Goal: Share content: Share content

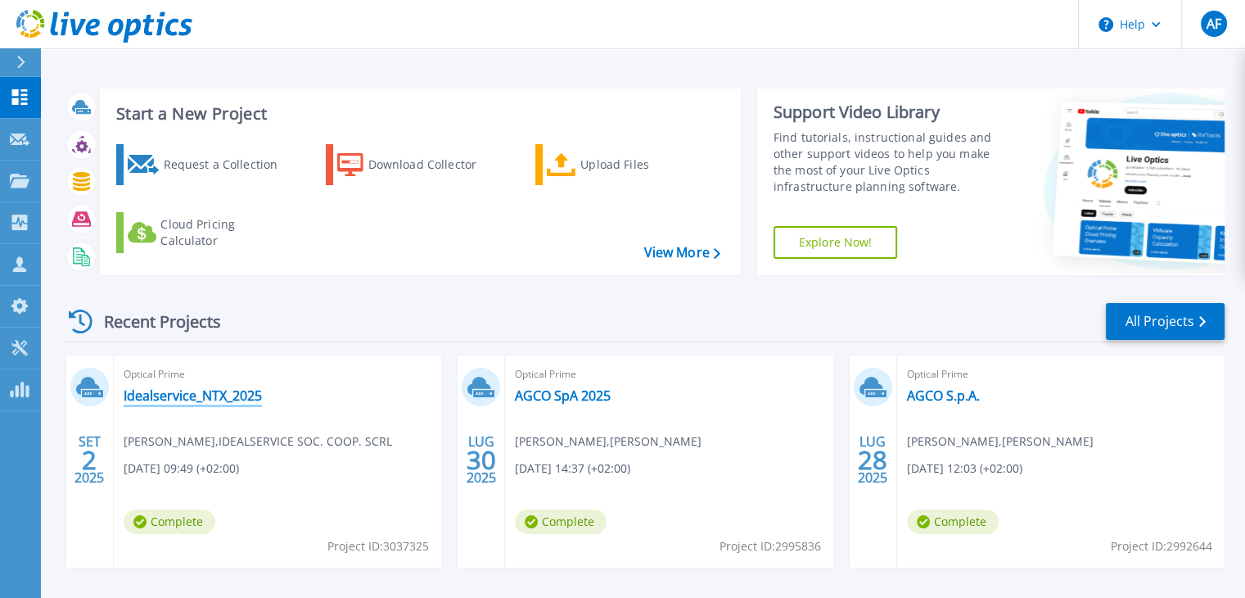
click at [210, 397] on link "Idealservice_NTX_2025" at bounding box center [193, 395] width 138 height 16
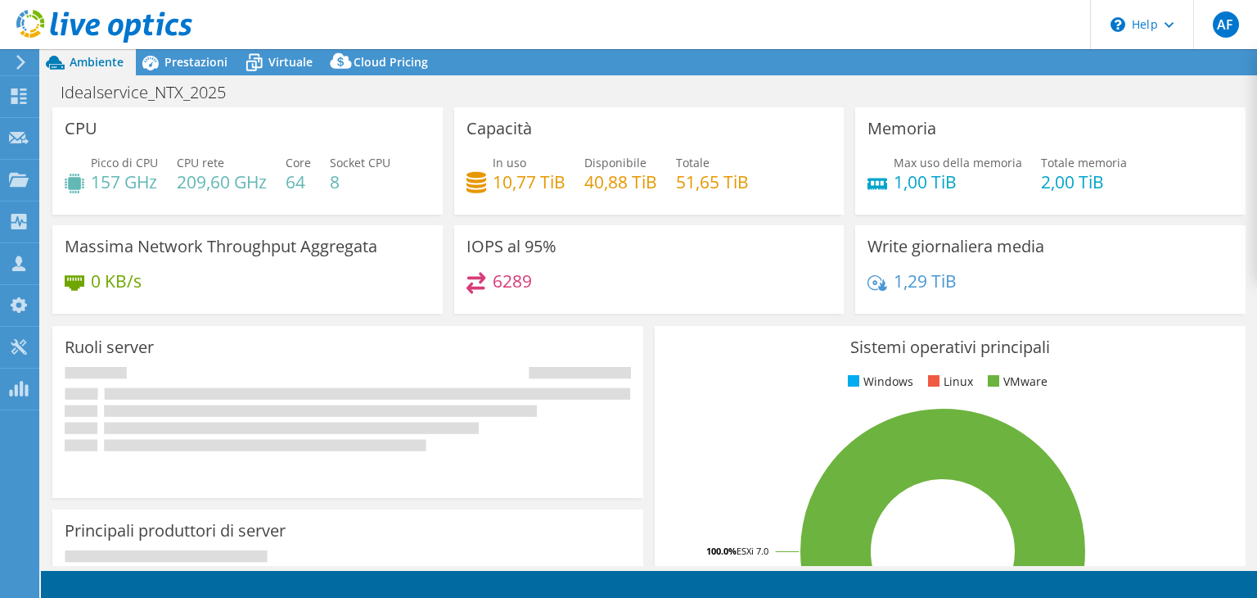
select select "USD"
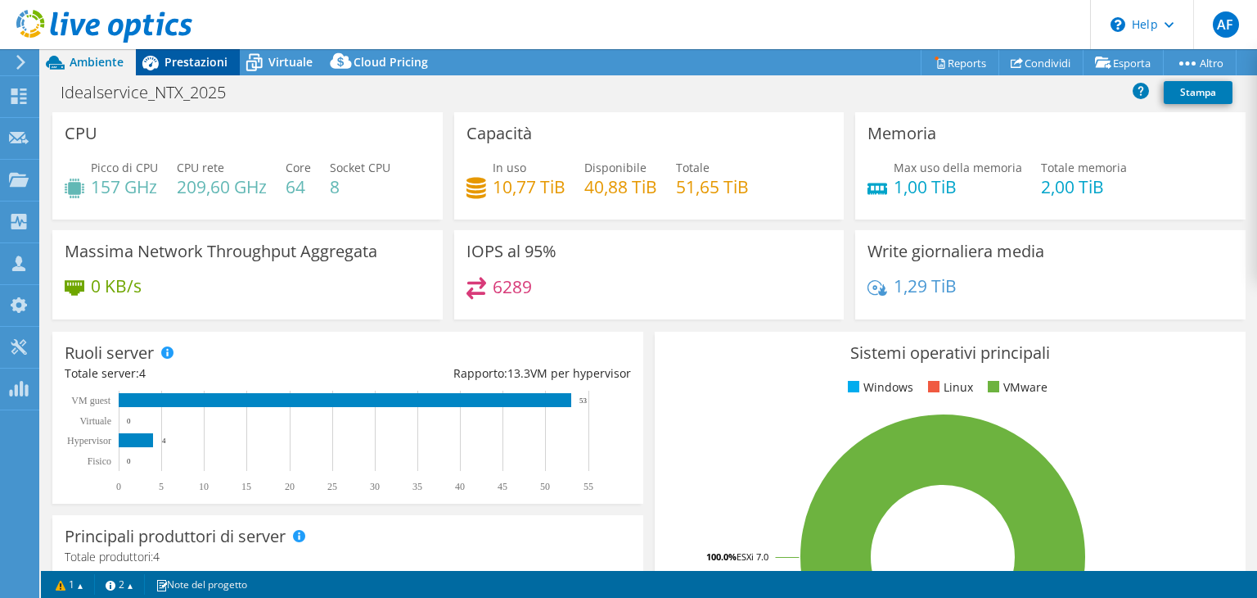
click at [194, 62] on span "Prestazioni" at bounding box center [196, 62] width 63 height 16
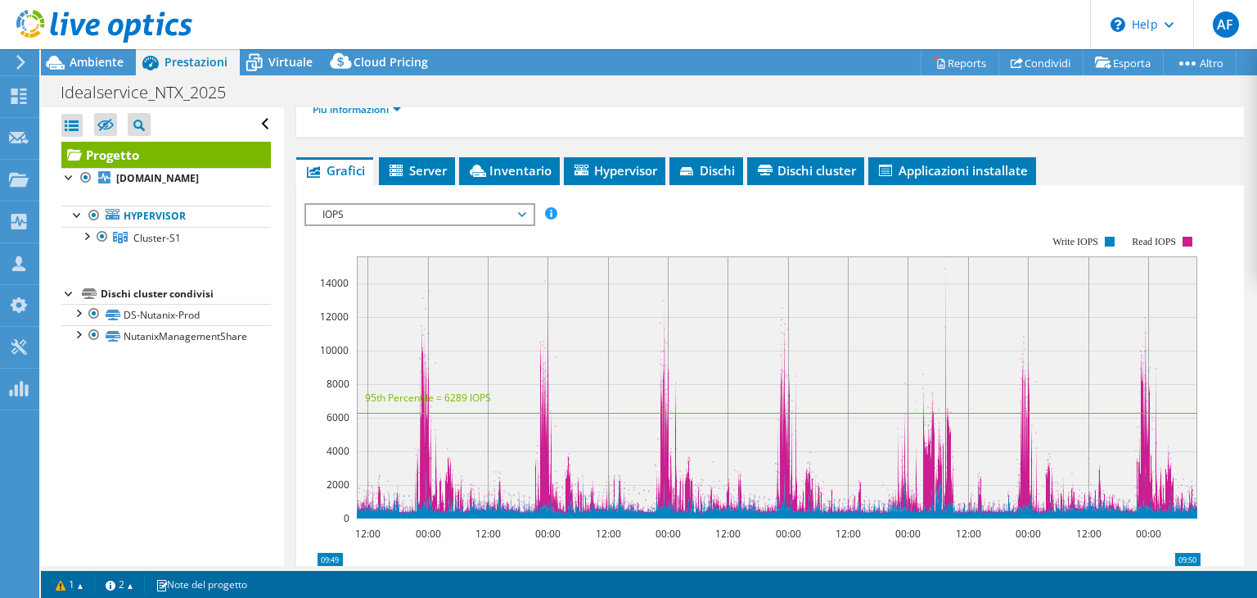
scroll to position [327, 0]
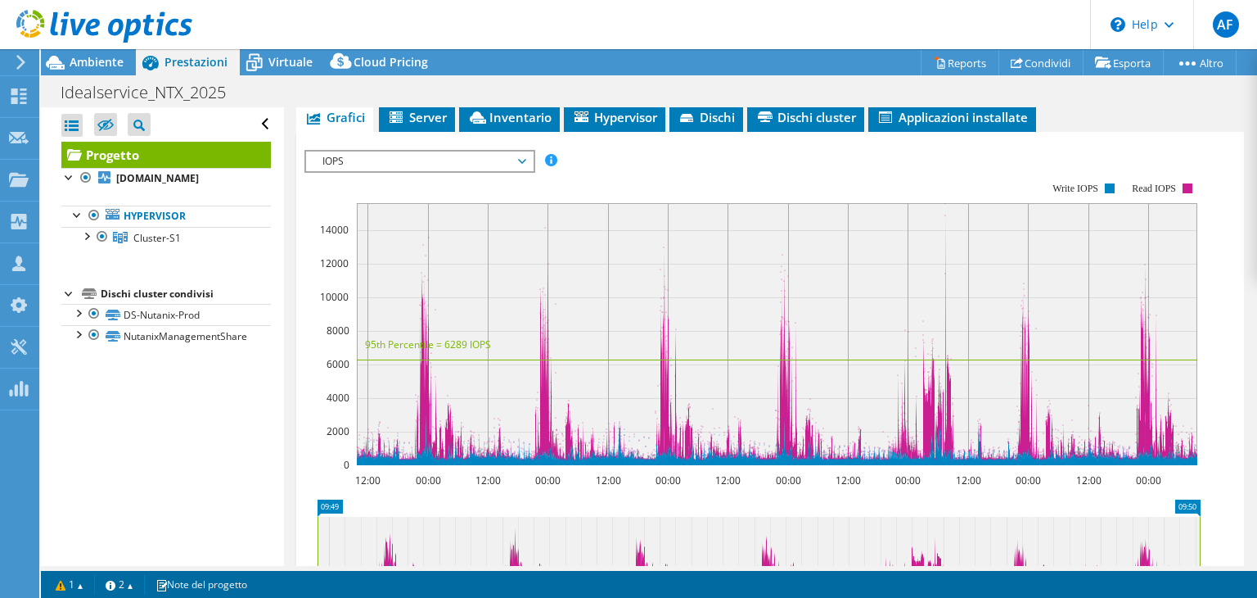
drag, startPoint x: 466, startPoint y: 158, endPoint x: 449, endPoint y: 161, distance: 17.5
click at [465, 158] on span "IOPS" at bounding box center [419, 161] width 210 height 20
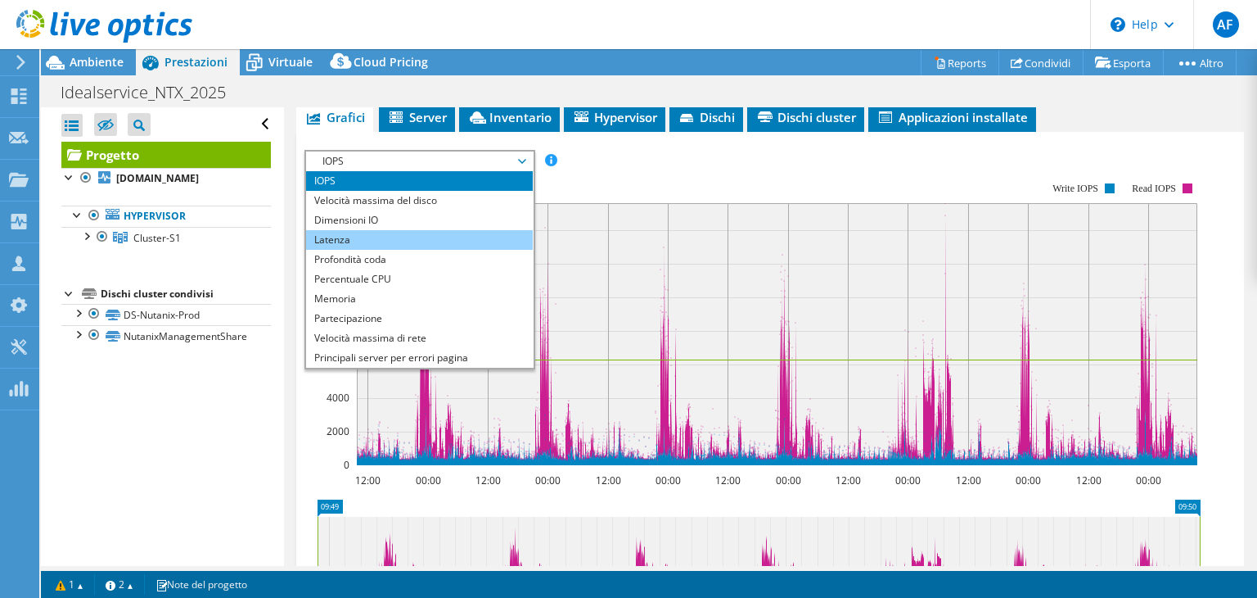
click at [378, 237] on li "Latenza" at bounding box center [419, 240] width 227 height 20
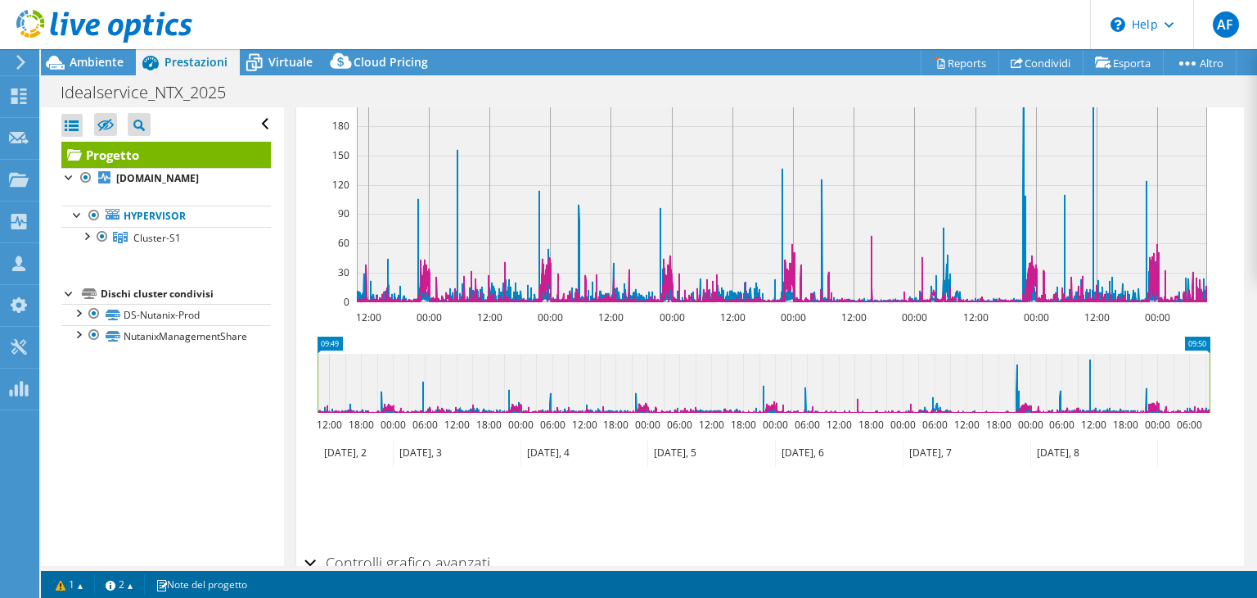
scroll to position [491, 0]
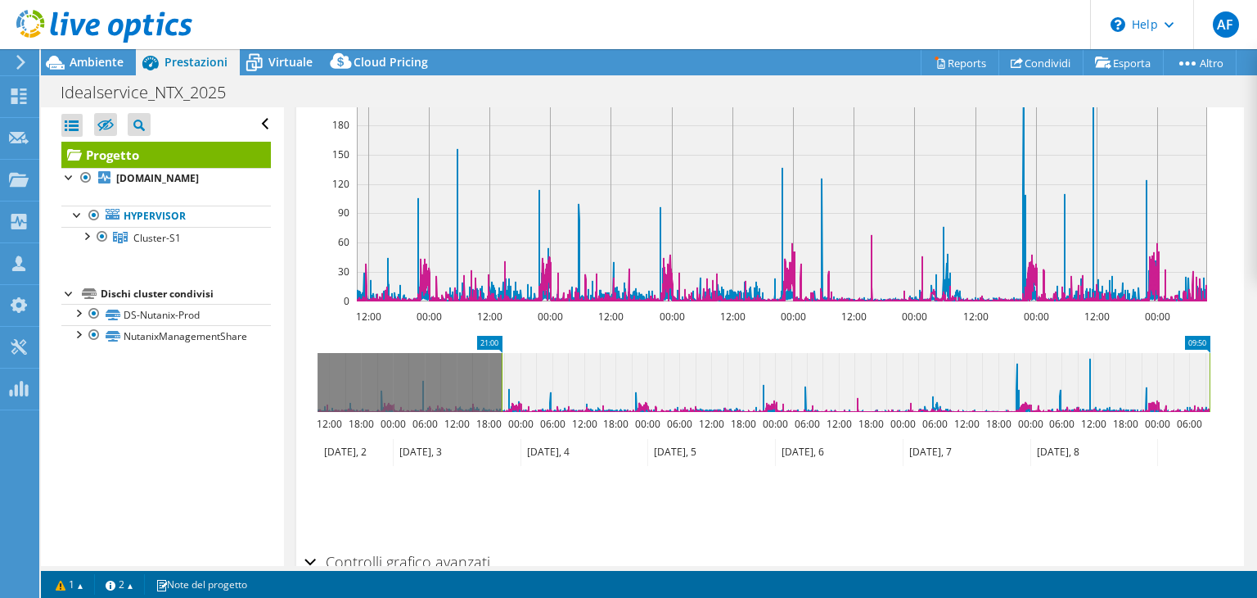
drag, startPoint x: 330, startPoint y: 341, endPoint x: 514, endPoint y: 359, distance: 185.1
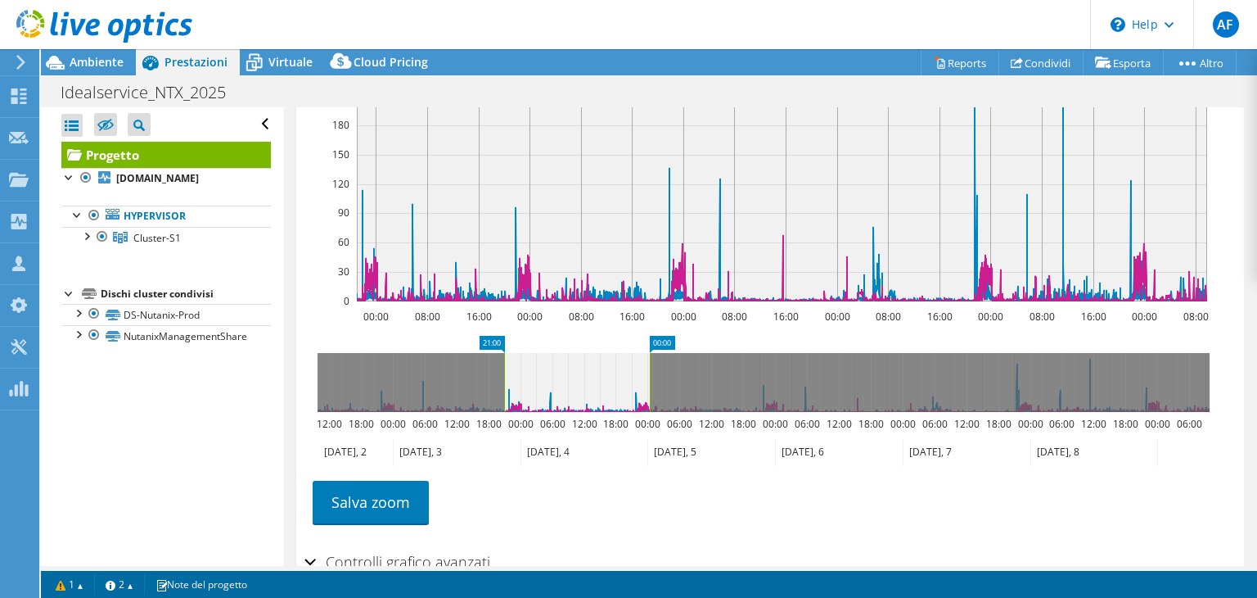
drag, startPoint x: 1190, startPoint y: 341, endPoint x: 630, endPoint y: 380, distance: 561.3
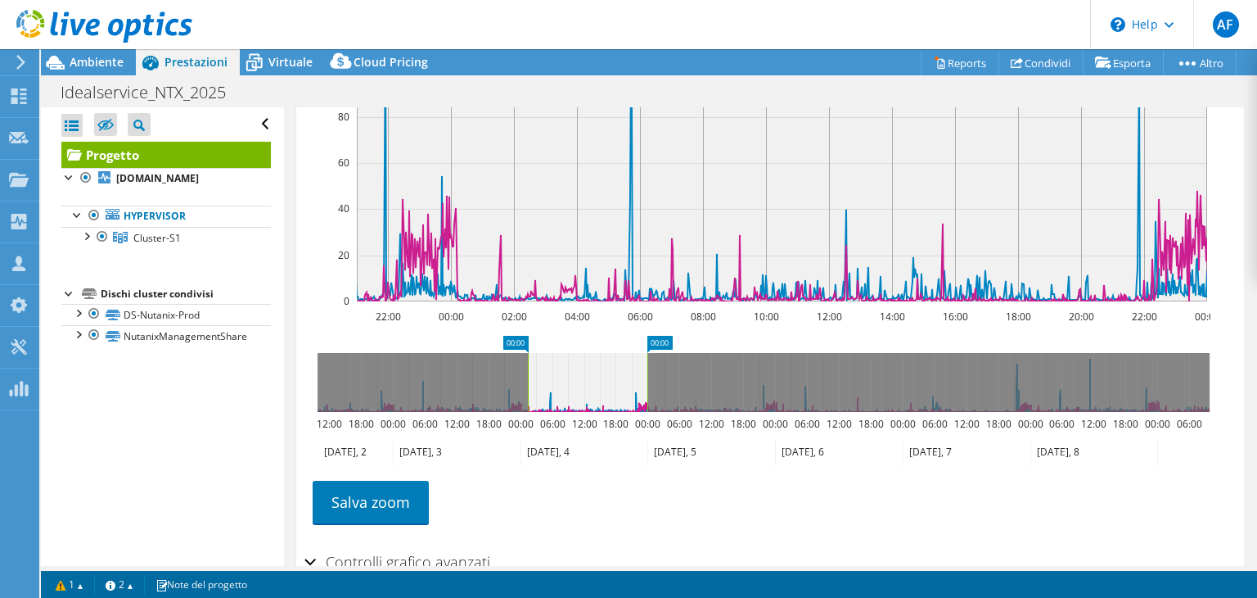
drag, startPoint x: 507, startPoint y: 343, endPoint x: 521, endPoint y: 350, distance: 16.1
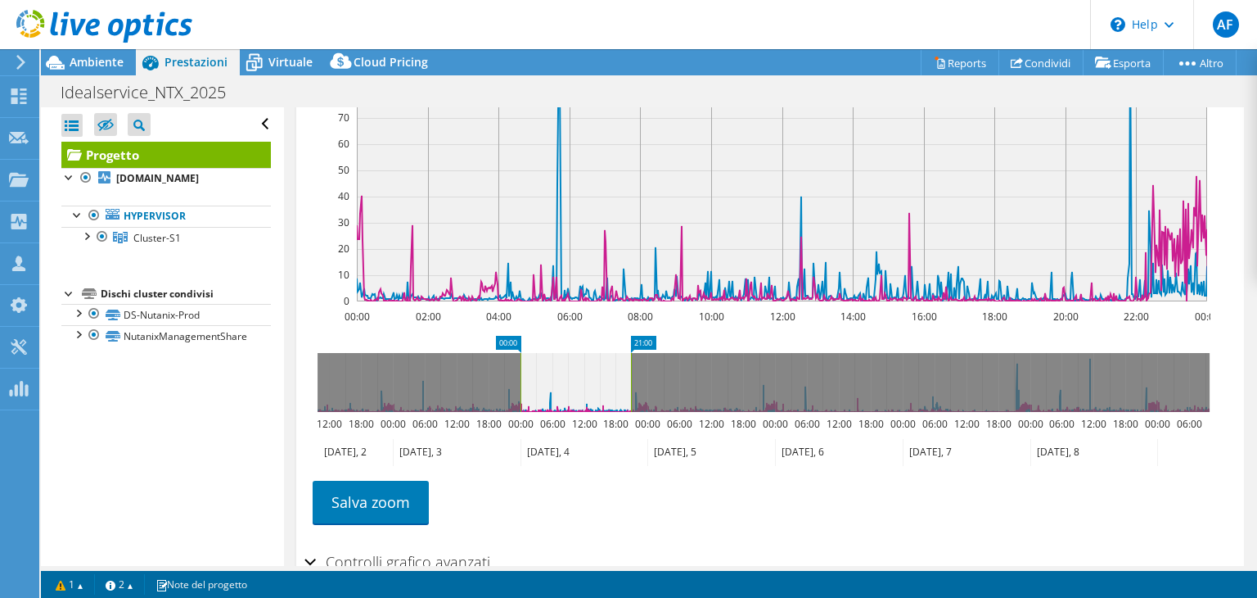
drag, startPoint x: 645, startPoint y: 343, endPoint x: 635, endPoint y: 345, distance: 10.0
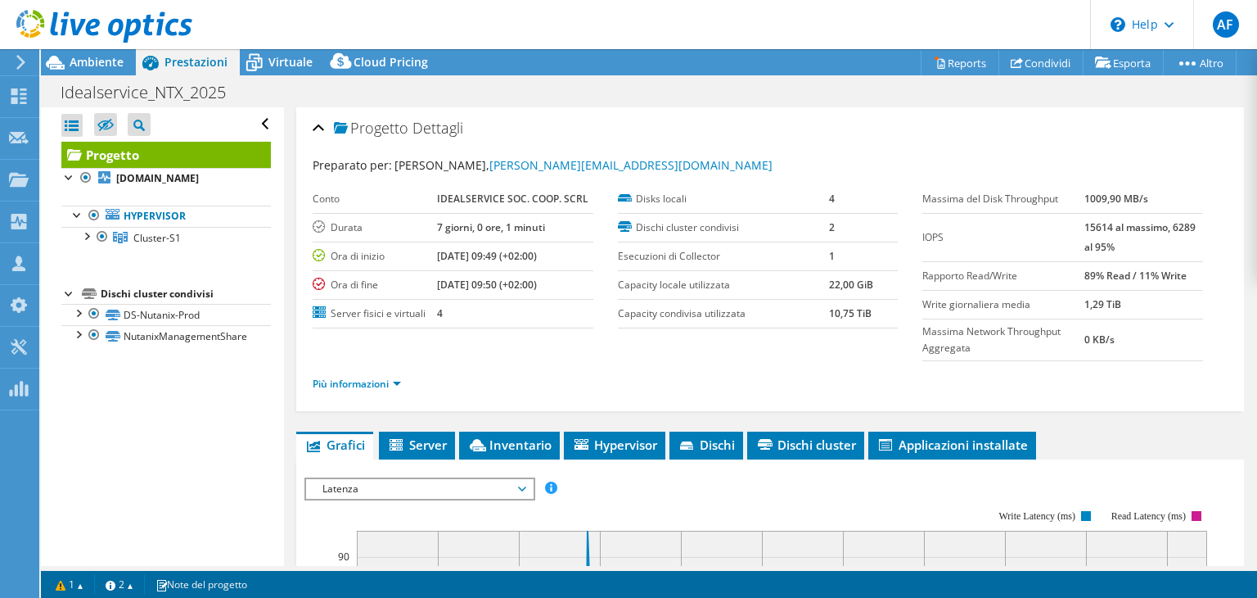
scroll to position [164, 0]
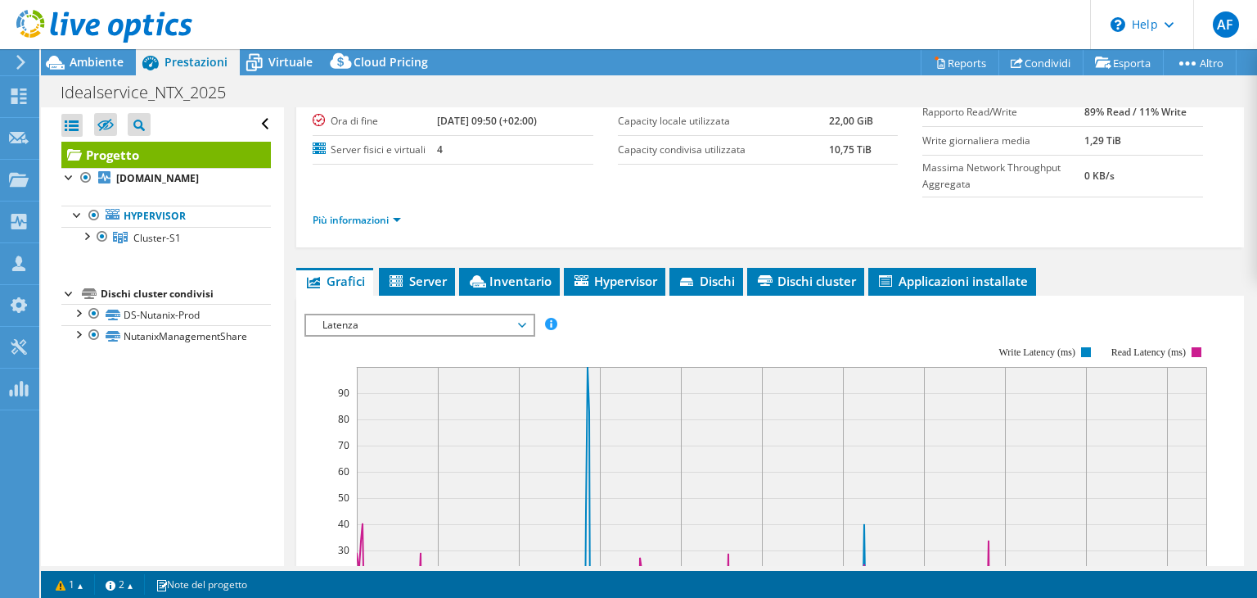
click at [459, 325] on span "Latenza" at bounding box center [419, 325] width 210 height 20
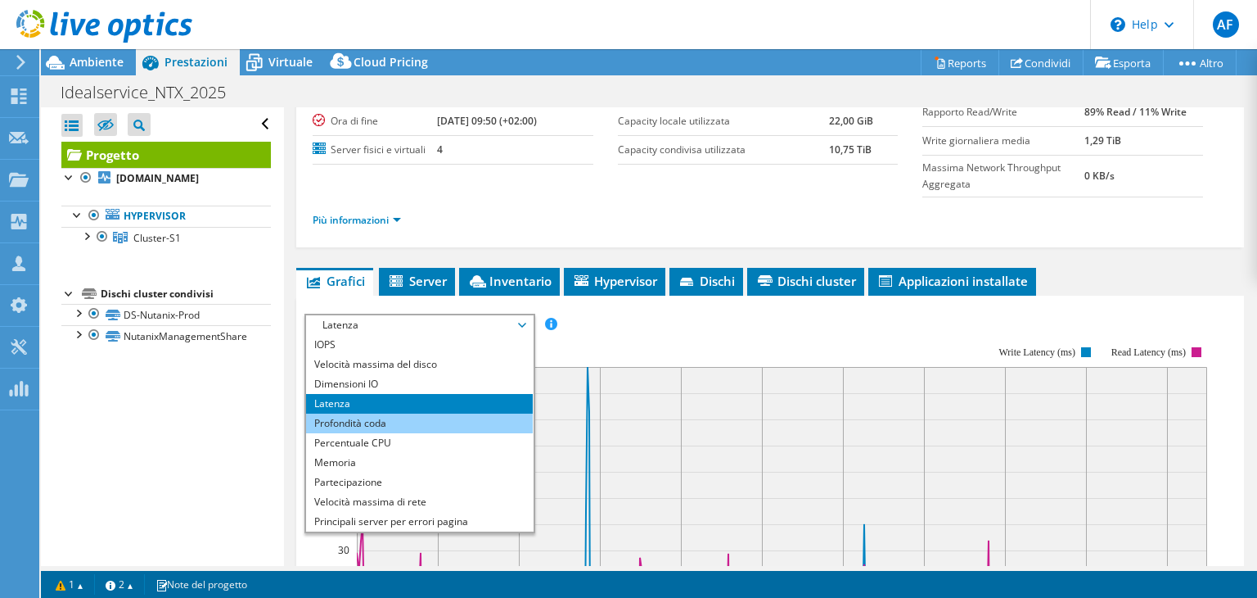
drag, startPoint x: 357, startPoint y: 462, endPoint x: 435, endPoint y: 427, distance: 85.0
click at [357, 463] on li "Memoria" at bounding box center [419, 463] width 227 height 20
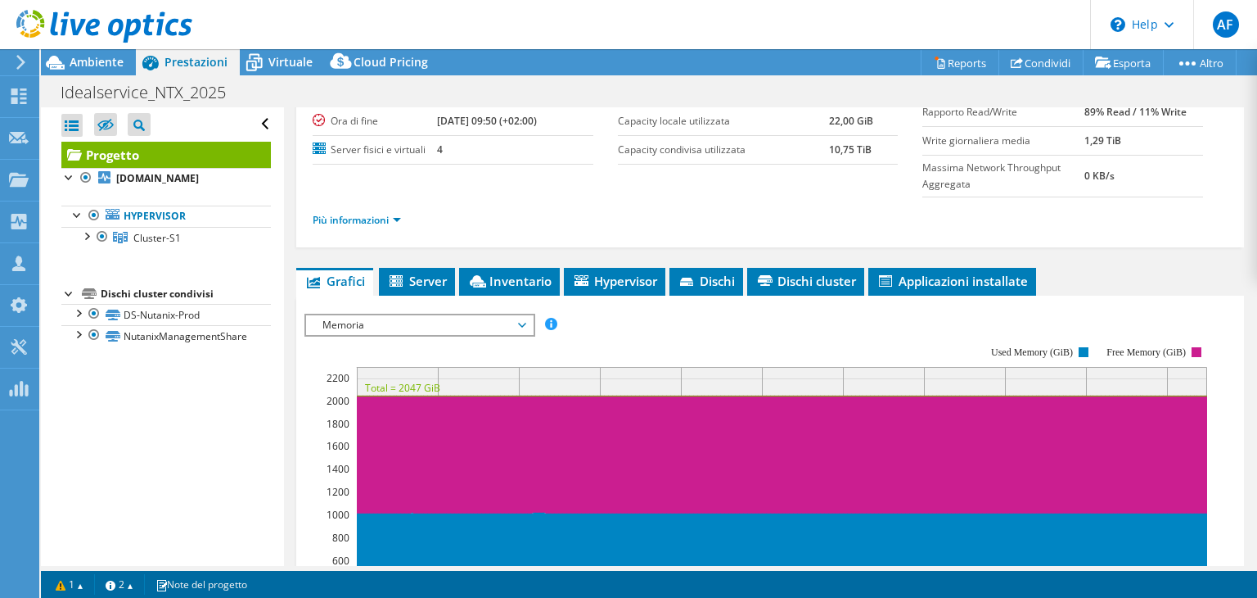
scroll to position [327, 0]
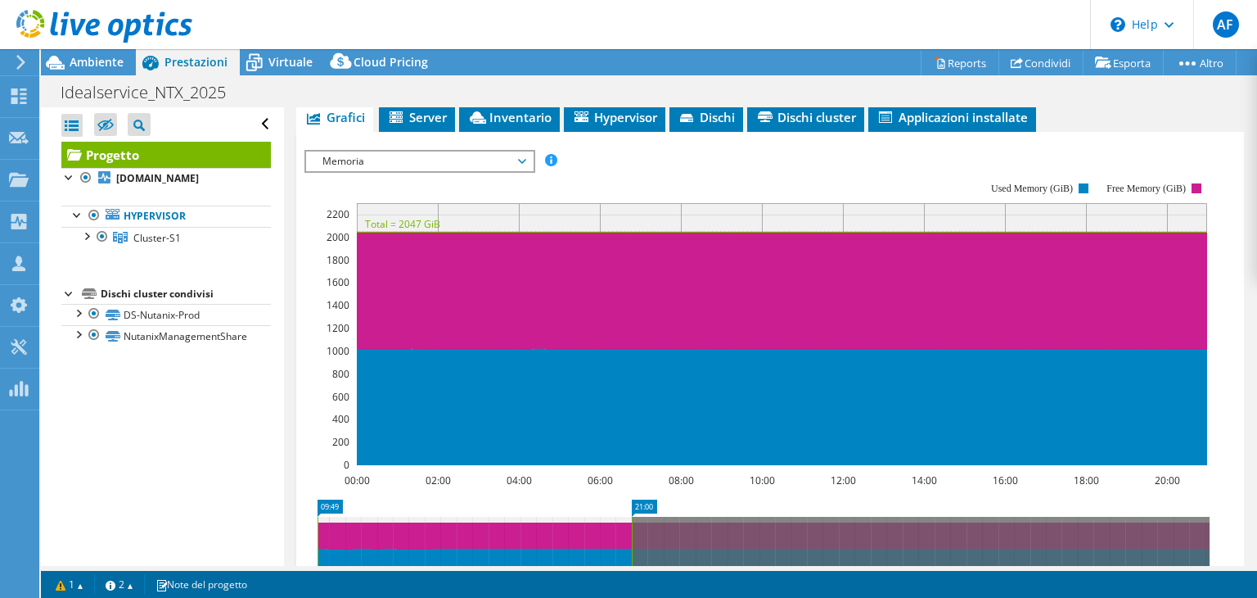
drag, startPoint x: 509, startPoint y: 505, endPoint x: 596, endPoint y: 495, distance: 87.3
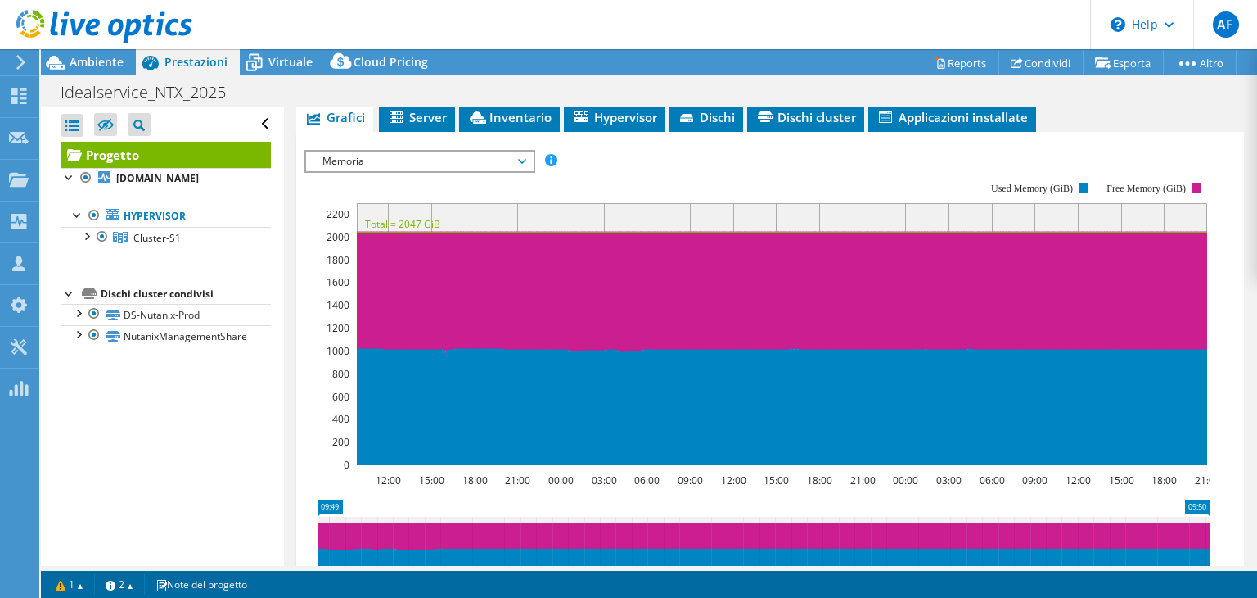
drag, startPoint x: 642, startPoint y: 503, endPoint x: 1226, endPoint y: 552, distance: 585.7
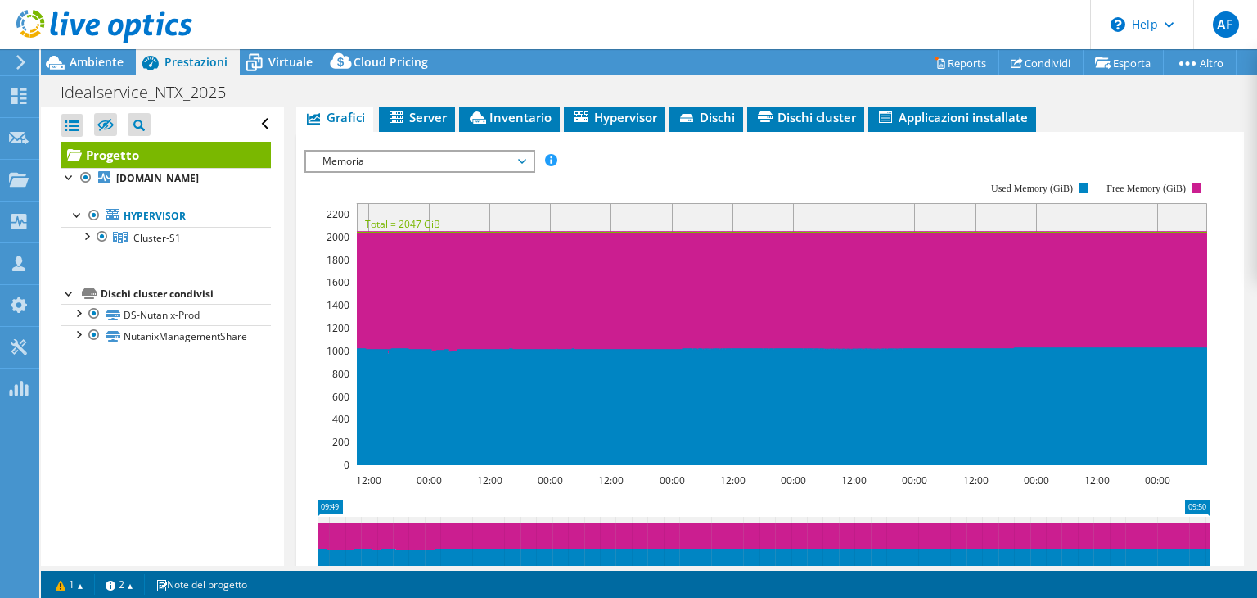
click at [527, 155] on span "Memoria" at bounding box center [419, 161] width 227 height 20
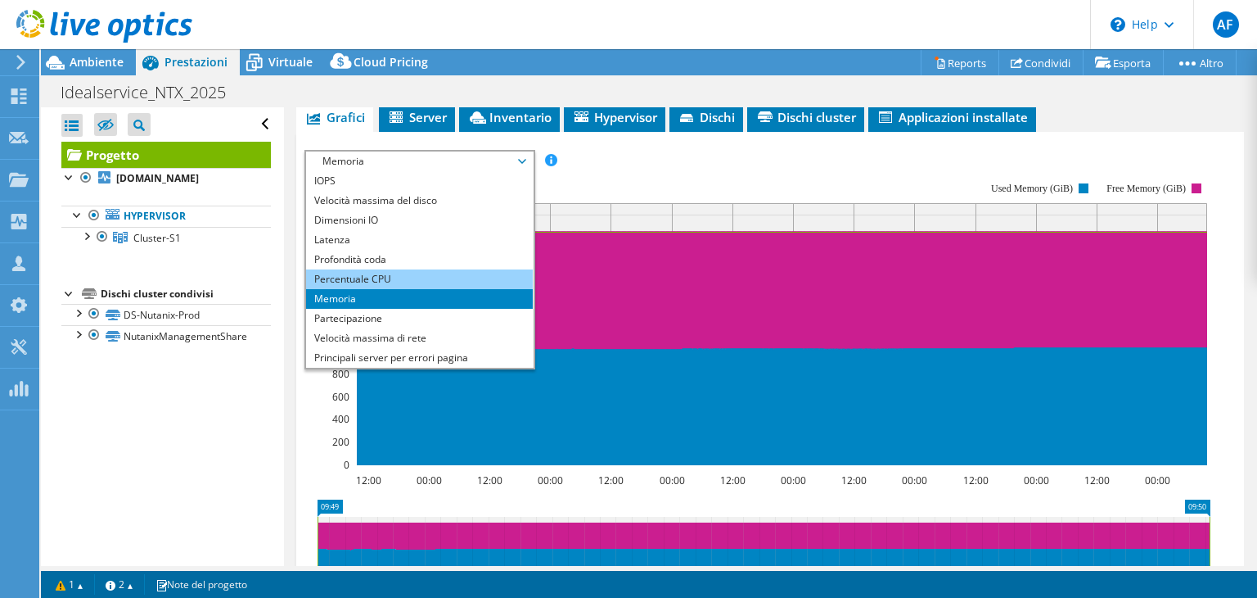
click at [432, 269] on li "Percentuale CPU" at bounding box center [419, 279] width 227 height 20
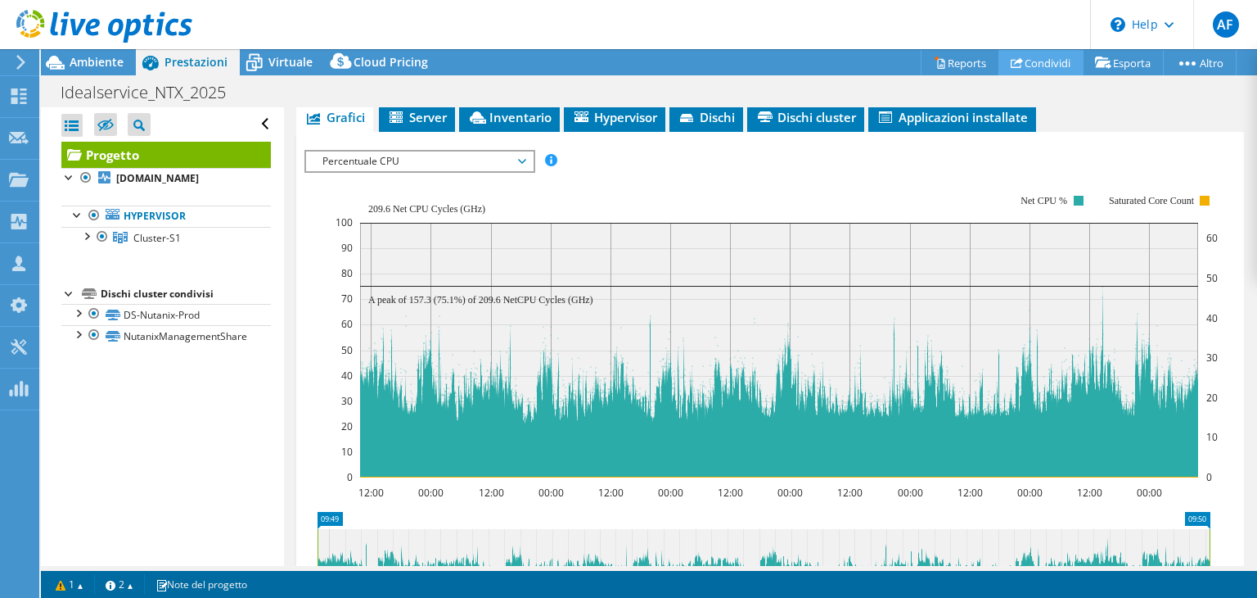
click at [1032, 54] on link "Condividi" at bounding box center [1041, 62] width 85 height 25
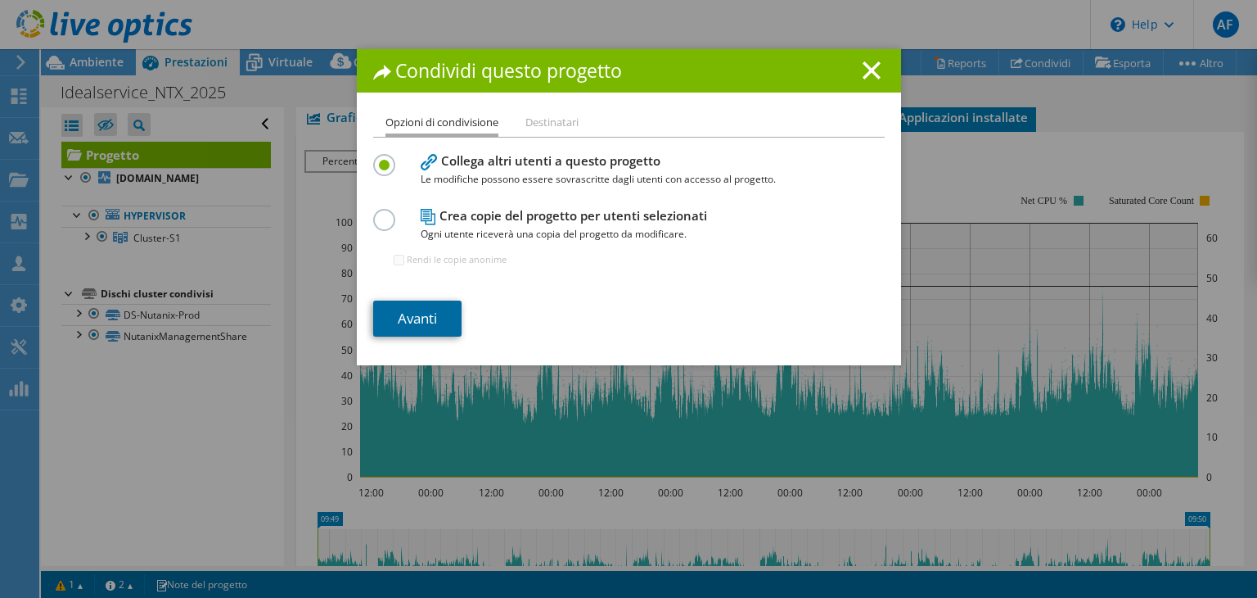
click at [402, 314] on link "Avanti" at bounding box center [417, 318] width 88 height 36
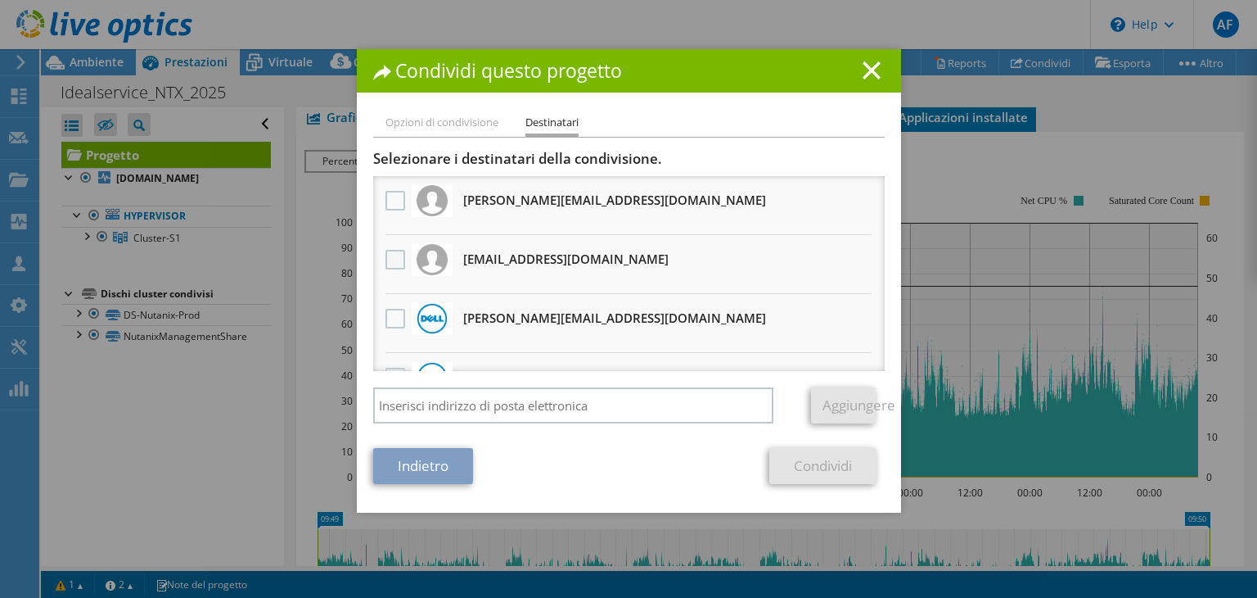
click at [386, 263] on label at bounding box center [398, 260] width 24 height 20
click at [0, 0] on input "checkbox" at bounding box center [0, 0] width 0 height 0
click at [838, 468] on link "Condividi" at bounding box center [823, 466] width 107 height 36
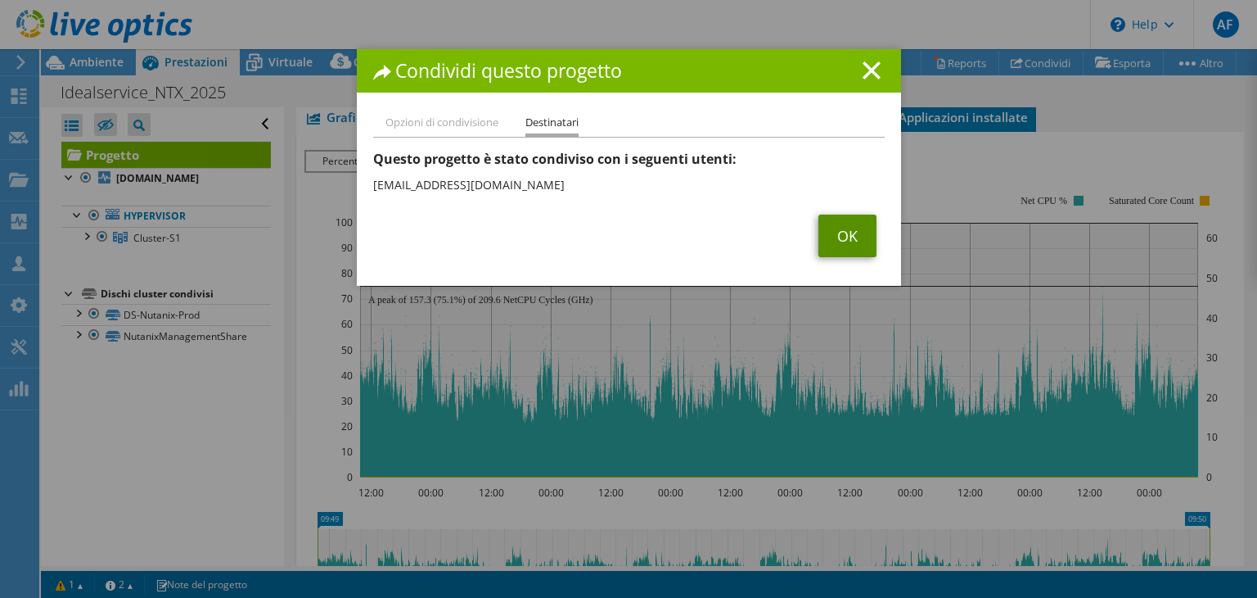
click at [860, 242] on link "OK" at bounding box center [848, 235] width 58 height 43
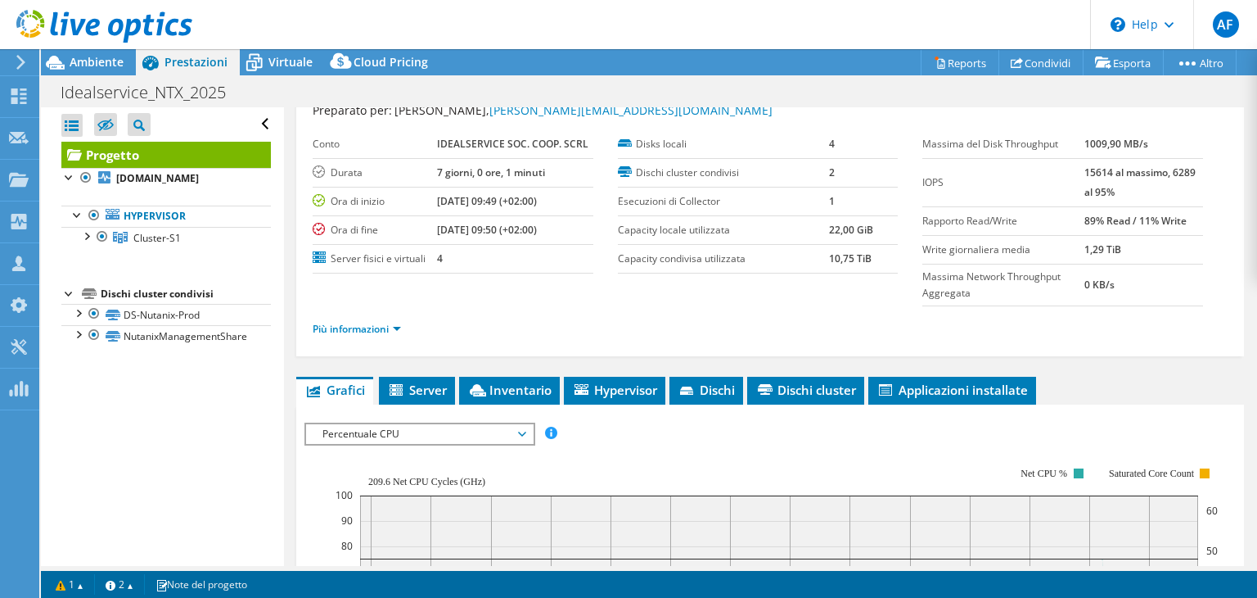
scroll to position [0, 0]
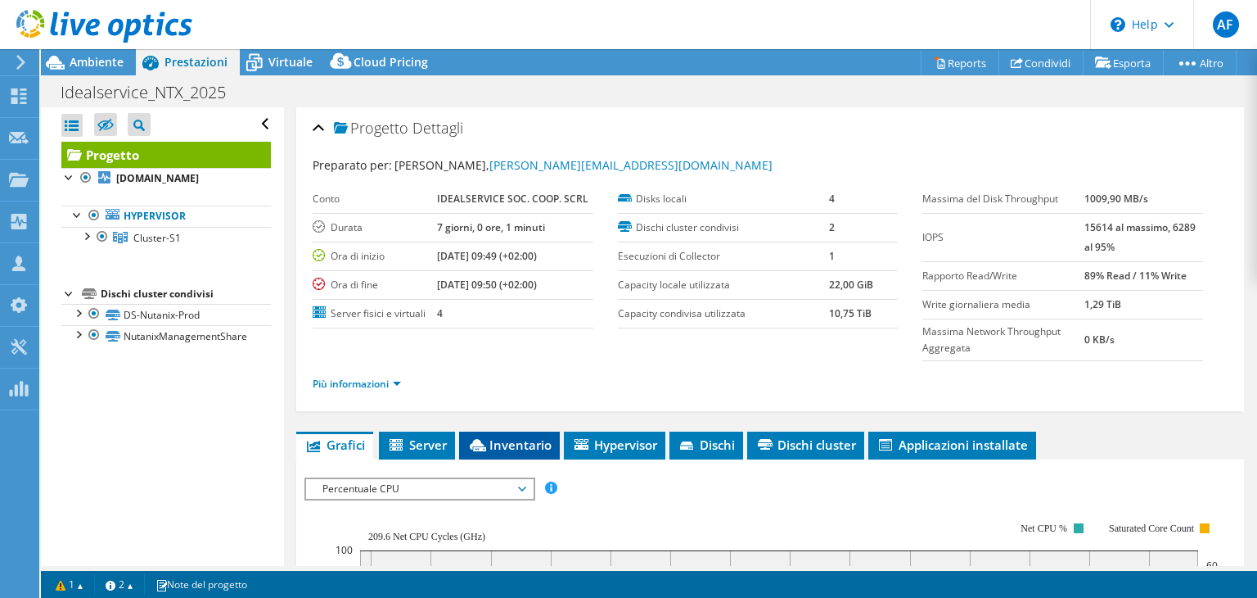
click at [524, 438] on span "Inventario" at bounding box center [509, 444] width 84 height 16
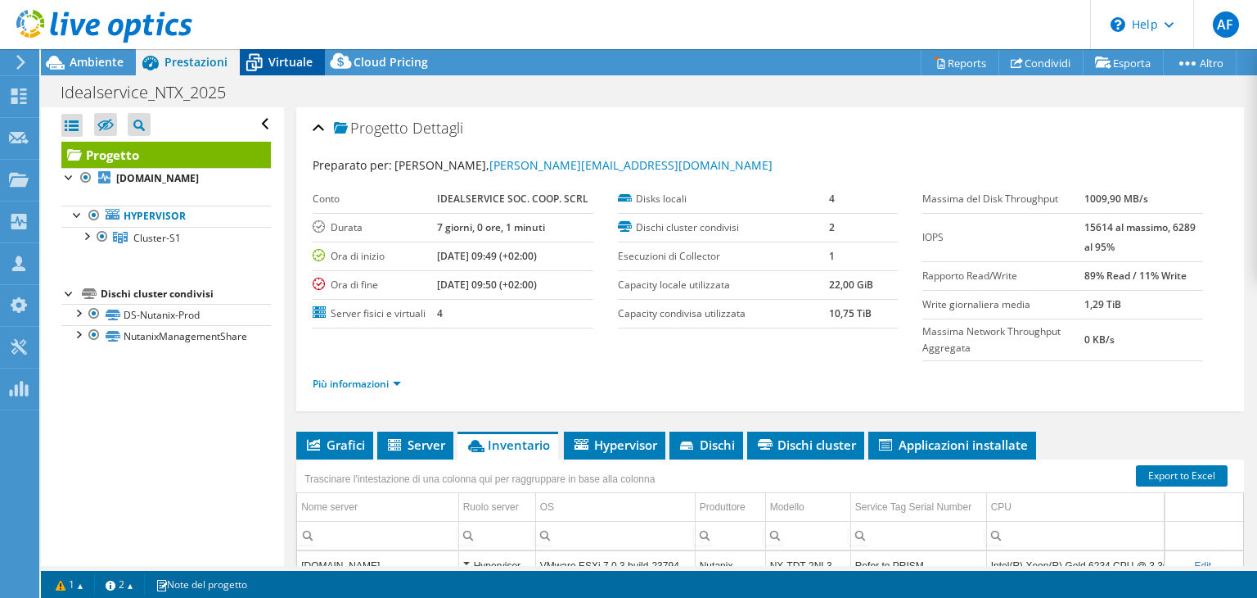
click at [298, 51] on div "Virtuale" at bounding box center [282, 62] width 85 height 26
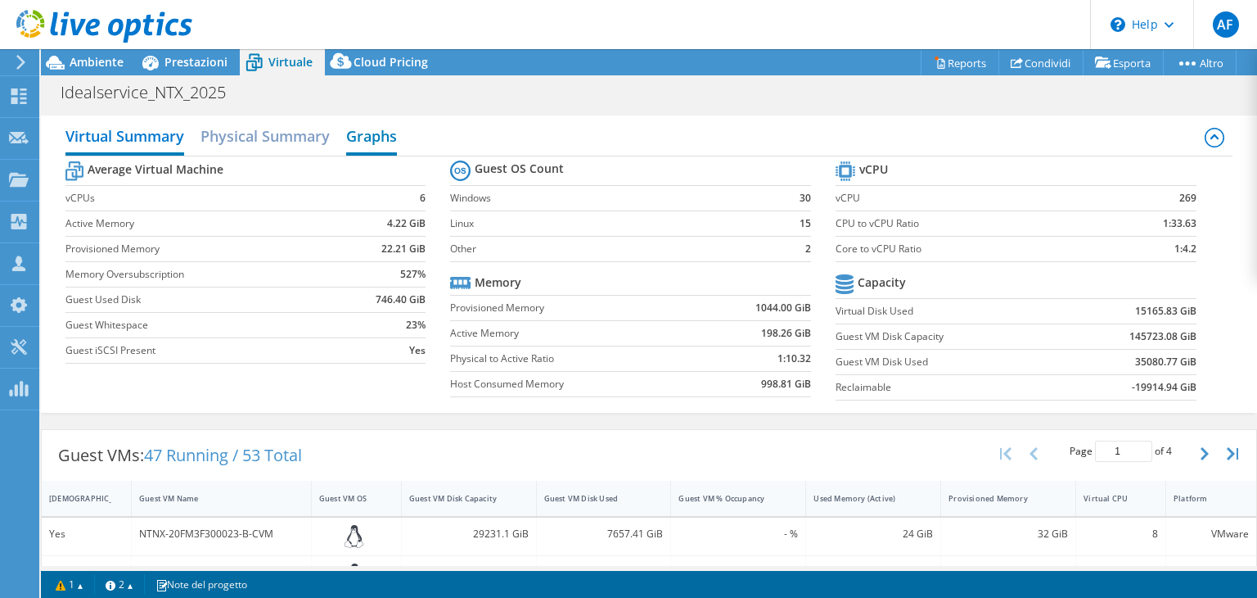
click at [380, 135] on h2 "Graphs" at bounding box center [371, 138] width 51 height 36
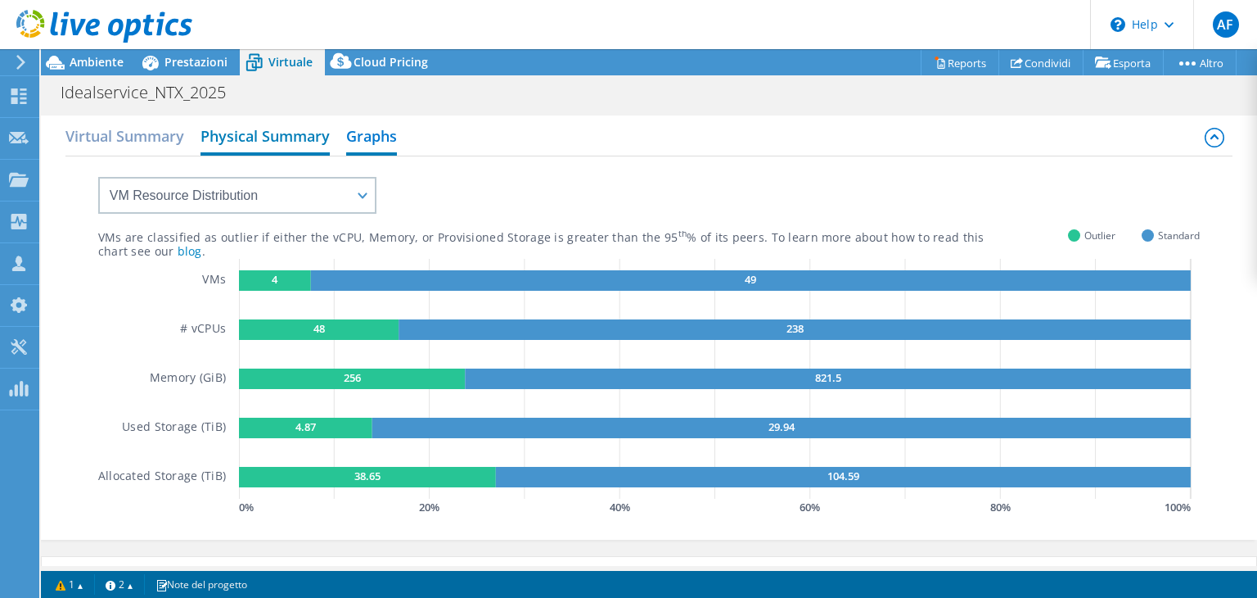
click at [294, 141] on h2 "Physical Summary" at bounding box center [265, 138] width 129 height 36
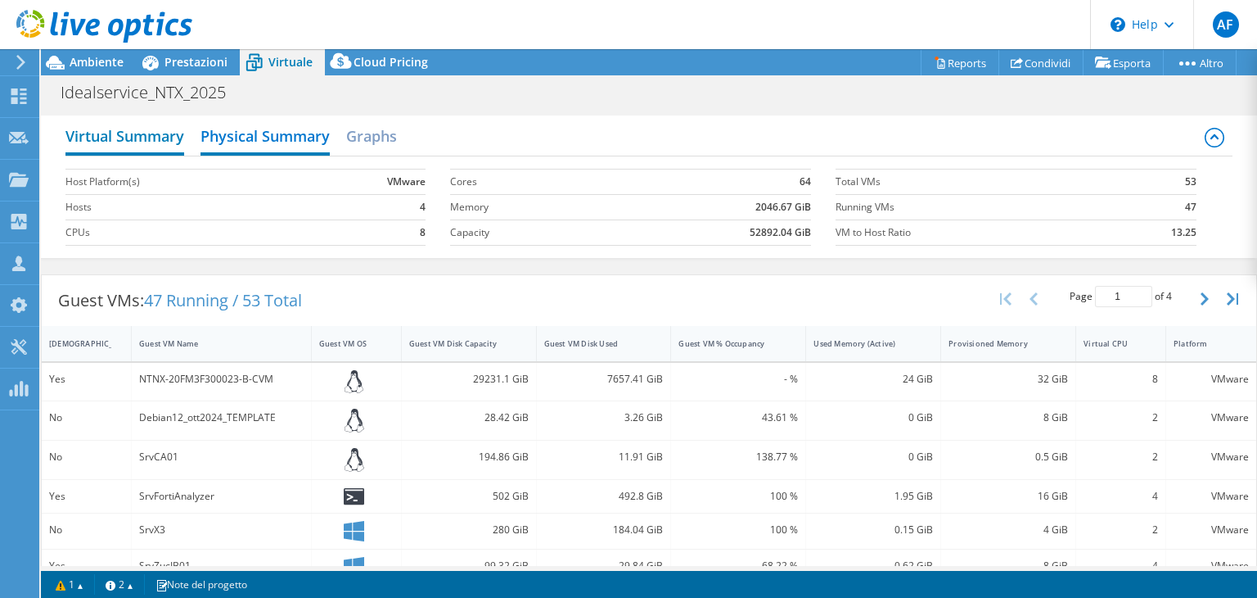
click at [164, 142] on h2 "Virtual Summary" at bounding box center [124, 138] width 119 height 36
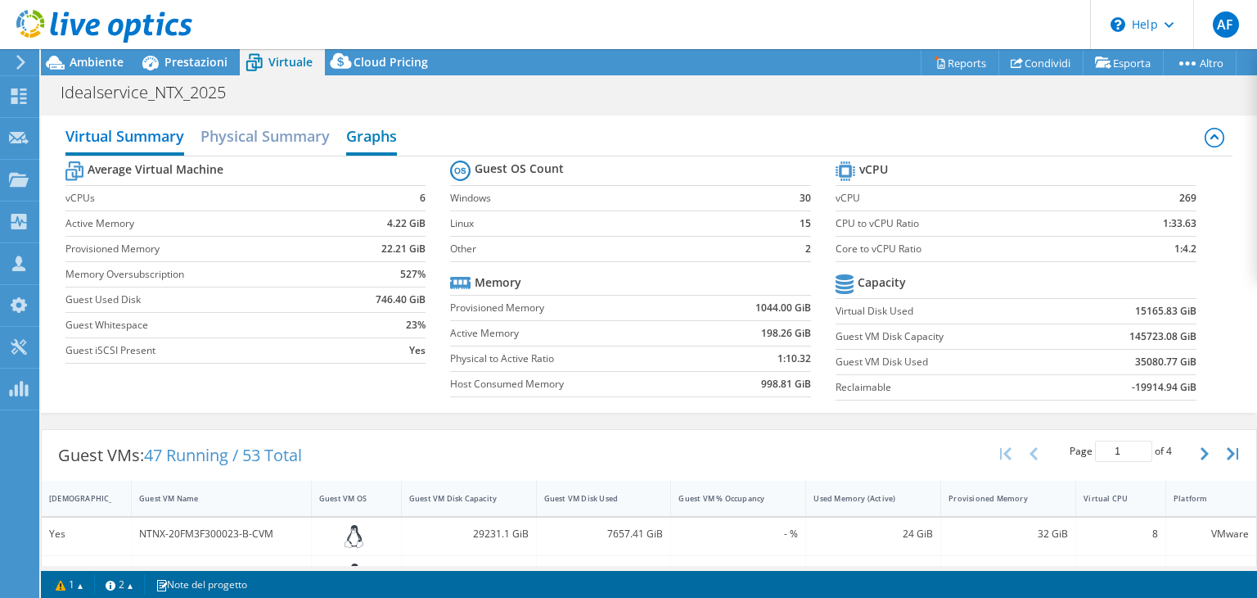
click at [352, 130] on h2 "Graphs" at bounding box center [371, 138] width 51 height 36
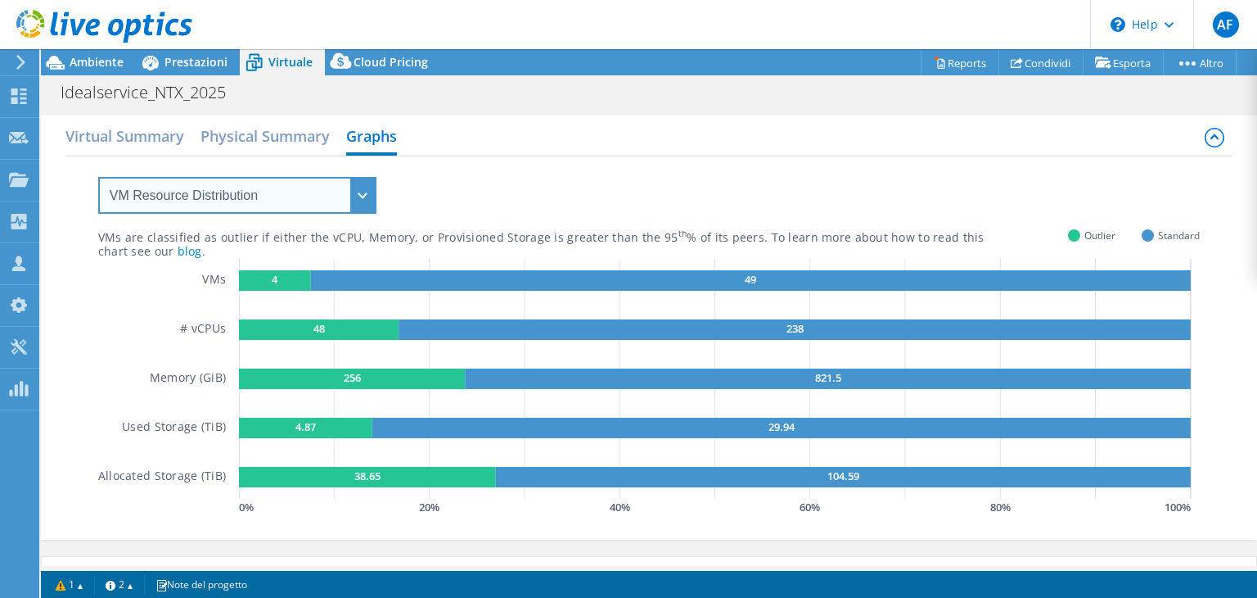
click at [336, 204] on select "VM Resource Distribution Provisioning Contrast Over Provisioning" at bounding box center [237, 195] width 278 height 37
select select "Over Provisioning"
click at [98, 177] on select "VM Resource Distribution Provisioning Contrast Over Provisioning" at bounding box center [237, 195] width 278 height 37
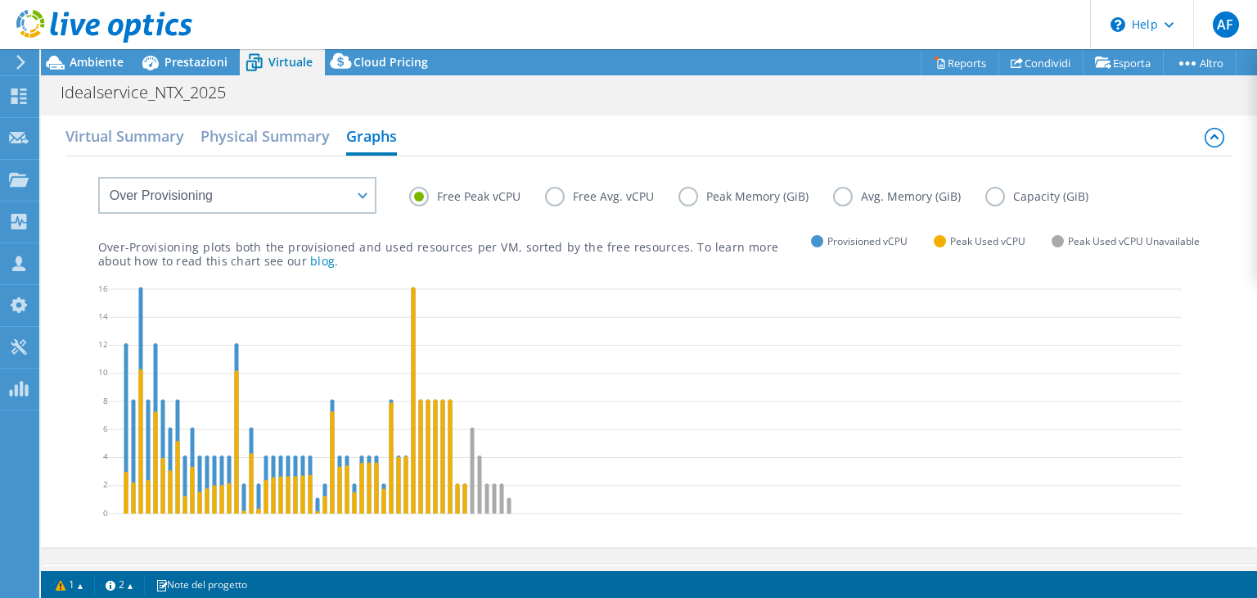
click at [557, 195] on label "Free Avg. vCPU" at bounding box center [611, 197] width 133 height 20
click at [0, 0] on input "Free Avg. vCPU" at bounding box center [0, 0] width 0 height 0
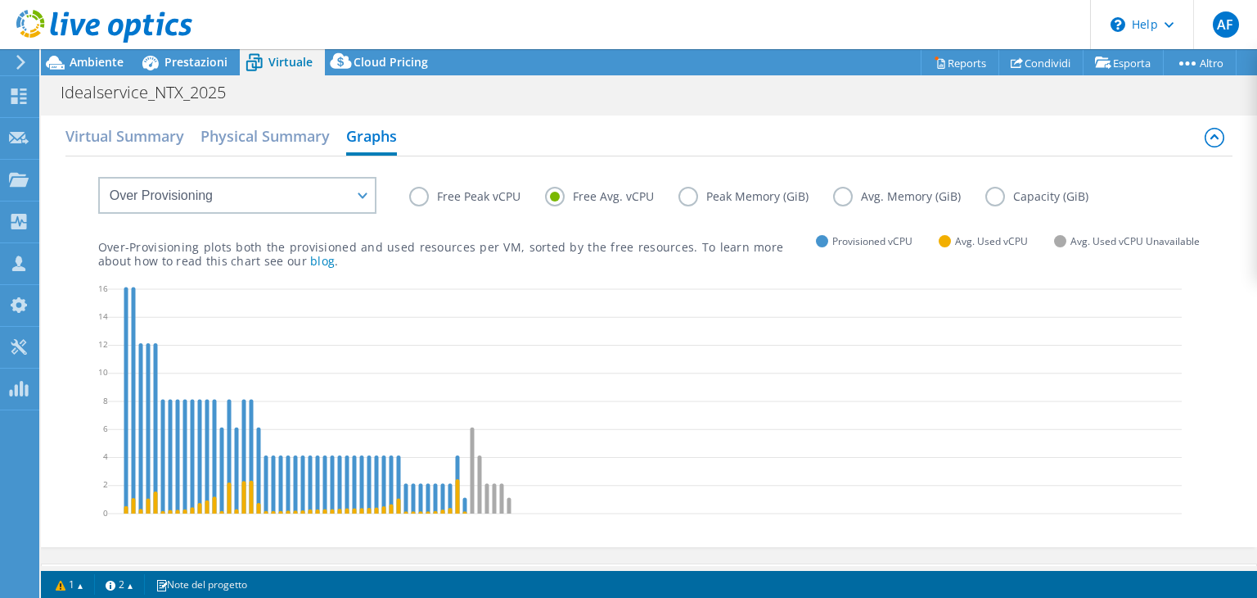
click at [419, 192] on label "Free Peak vCPU" at bounding box center [477, 197] width 136 height 20
click at [0, 0] on input "Free Peak vCPU" at bounding box center [0, 0] width 0 height 0
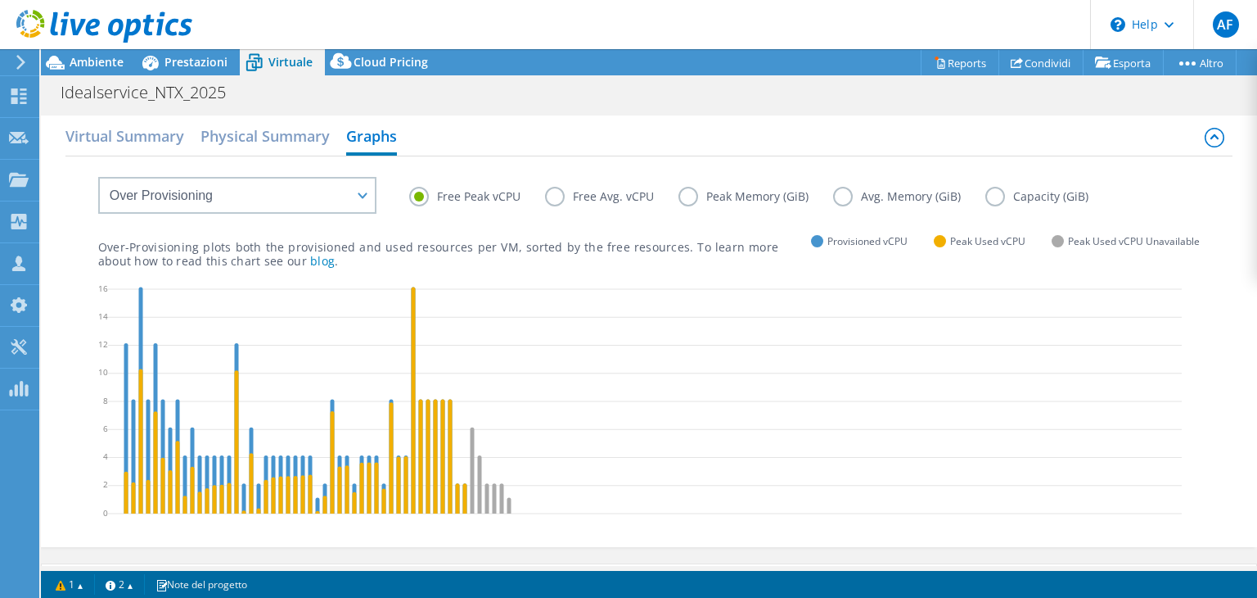
click at [691, 204] on label "Peak Memory (GiB)" at bounding box center [756, 197] width 155 height 20
click at [0, 0] on input "Peak Memory (GiB)" at bounding box center [0, 0] width 0 height 0
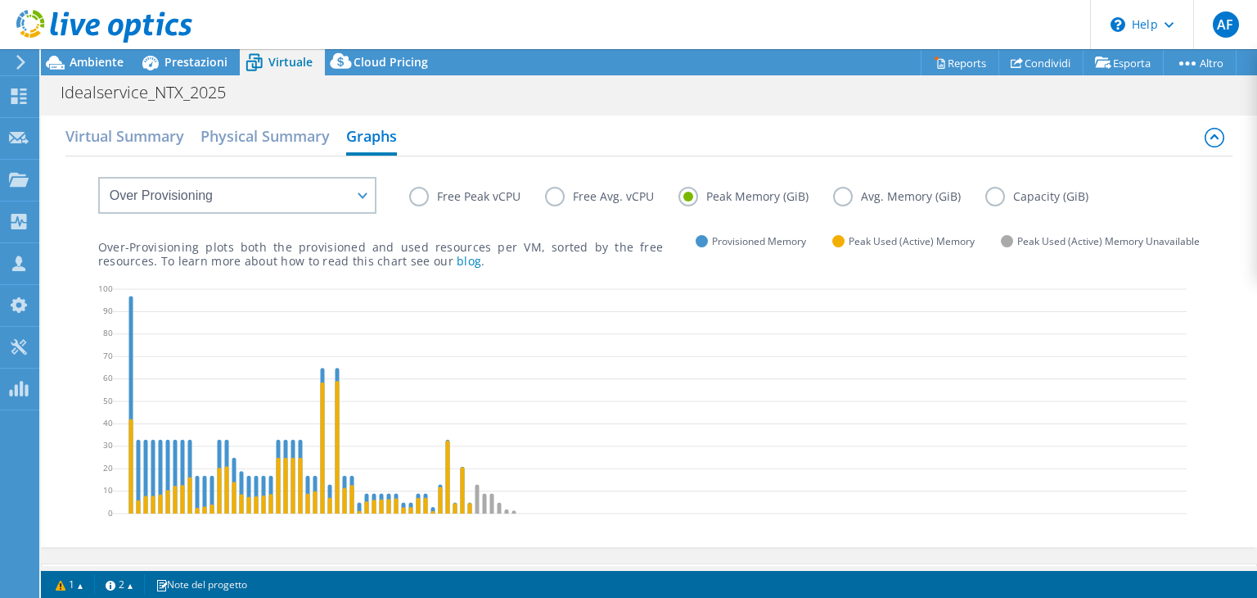
click at [834, 197] on label "Avg. Memory (GiB)" at bounding box center [909, 197] width 152 height 20
click at [0, 0] on input "Avg. Memory (GiB)" at bounding box center [0, 0] width 0 height 0
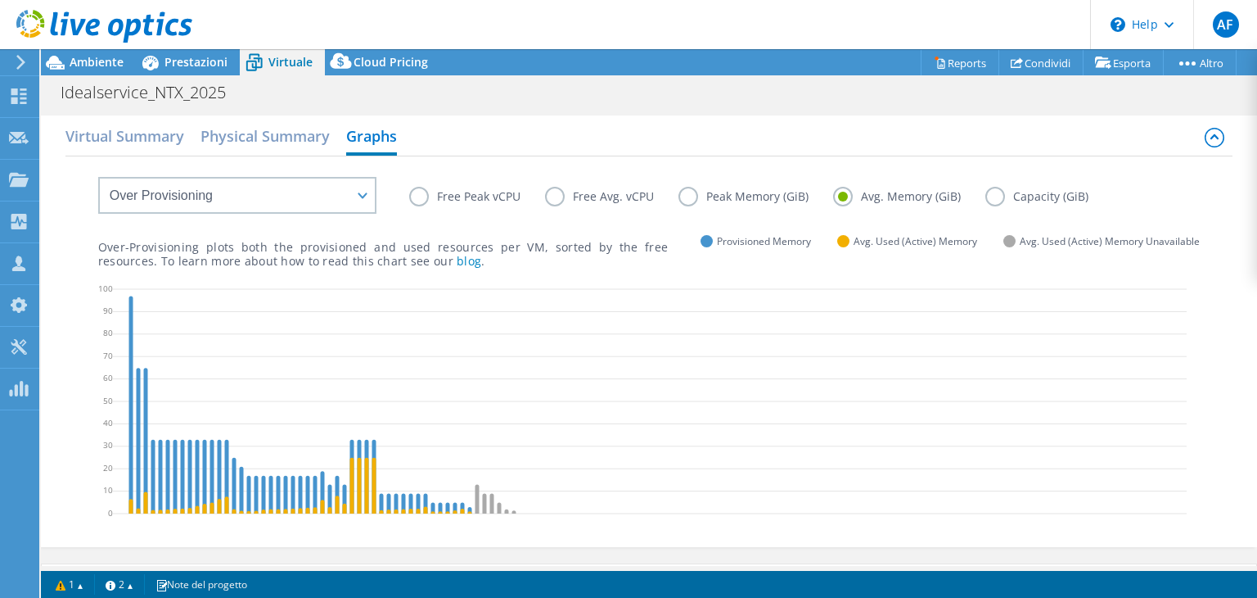
click at [993, 190] on label "Capacity (GiB)" at bounding box center [1050, 197] width 128 height 20
click at [0, 0] on input "Capacity (GiB)" at bounding box center [0, 0] width 0 height 0
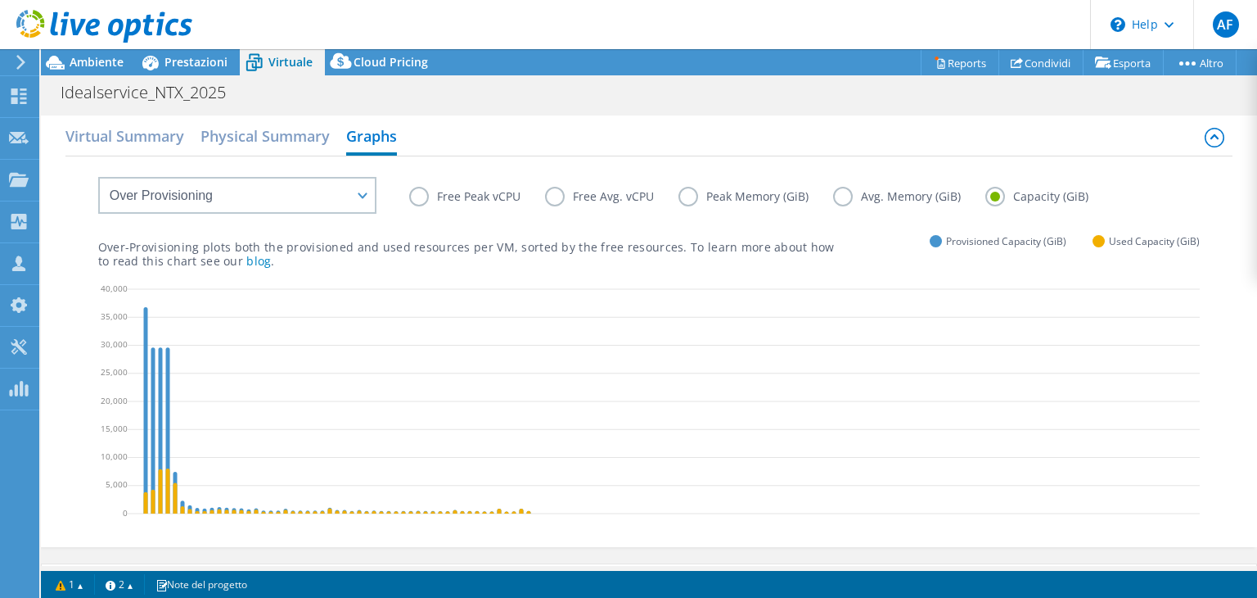
click at [424, 198] on label "Free Peak vCPU" at bounding box center [477, 197] width 136 height 20
click at [0, 0] on input "Free Peak vCPU" at bounding box center [0, 0] width 0 height 0
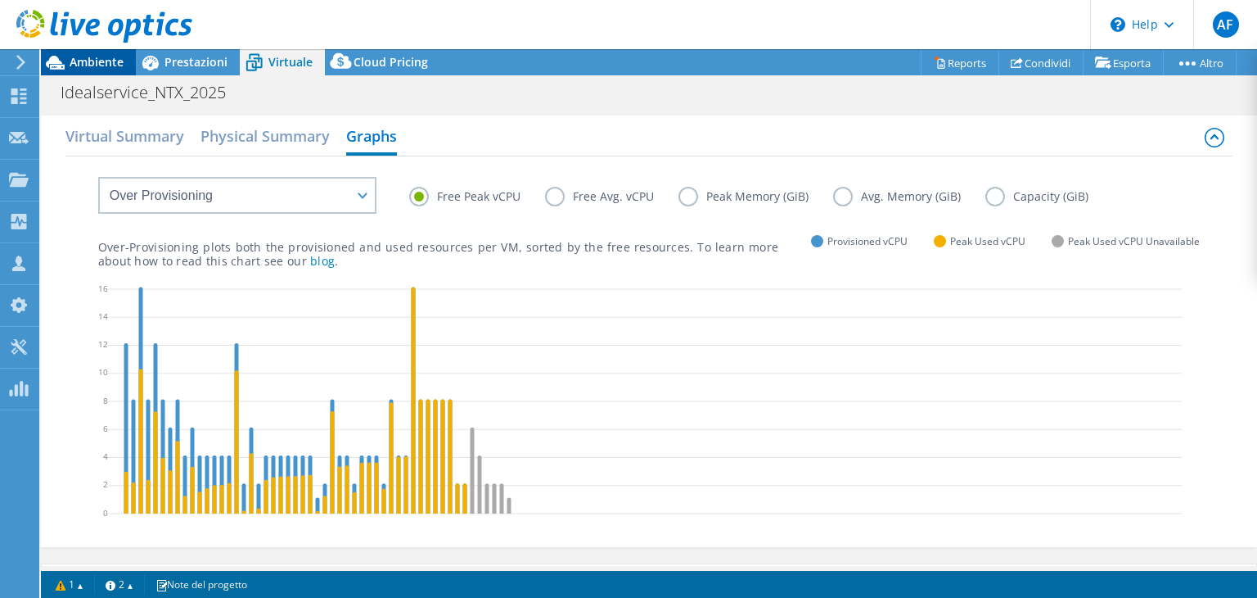
click at [113, 65] on span "Ambiente" at bounding box center [97, 62] width 54 height 16
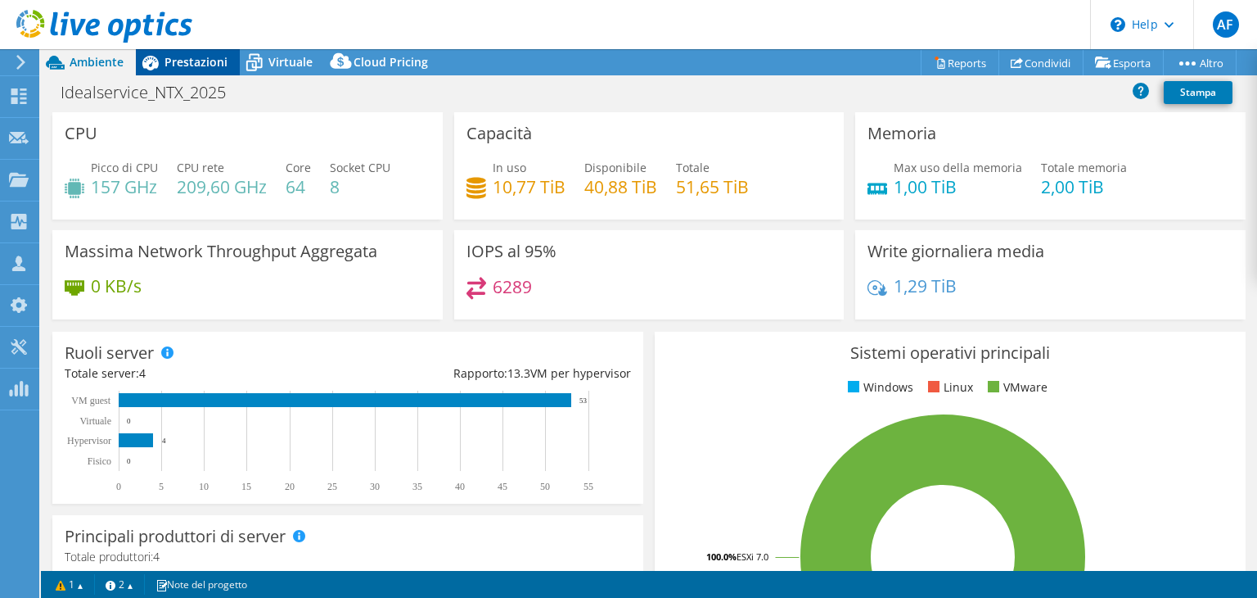
click at [199, 70] on div "Prestazioni" at bounding box center [188, 62] width 104 height 26
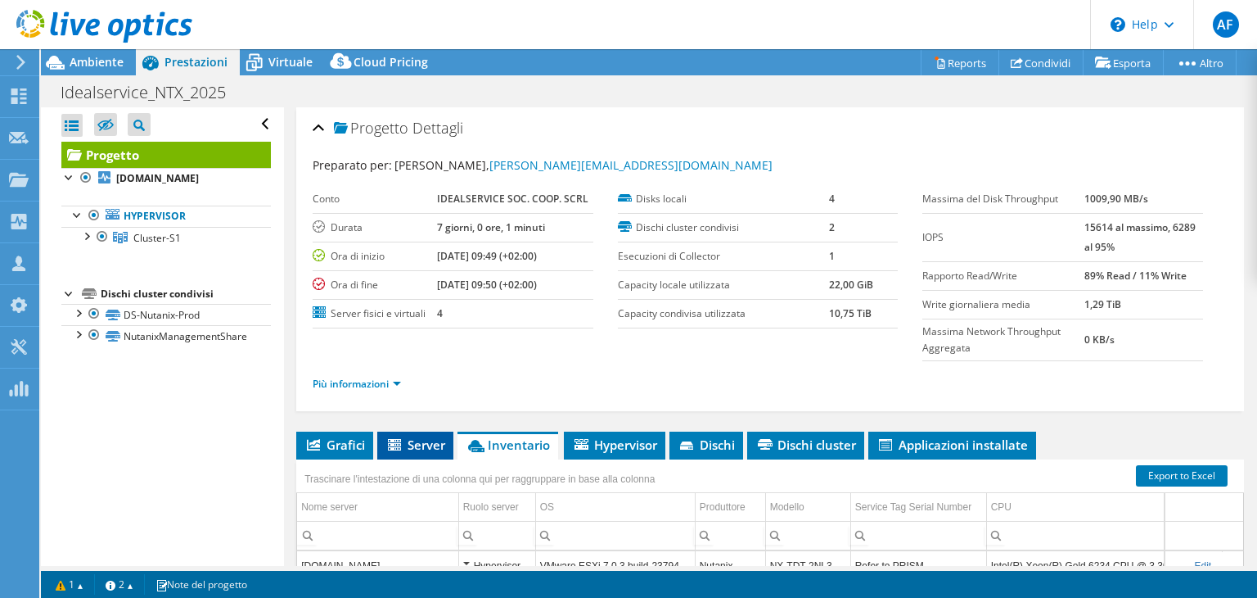
click at [437, 436] on span "Server" at bounding box center [416, 444] width 60 height 16
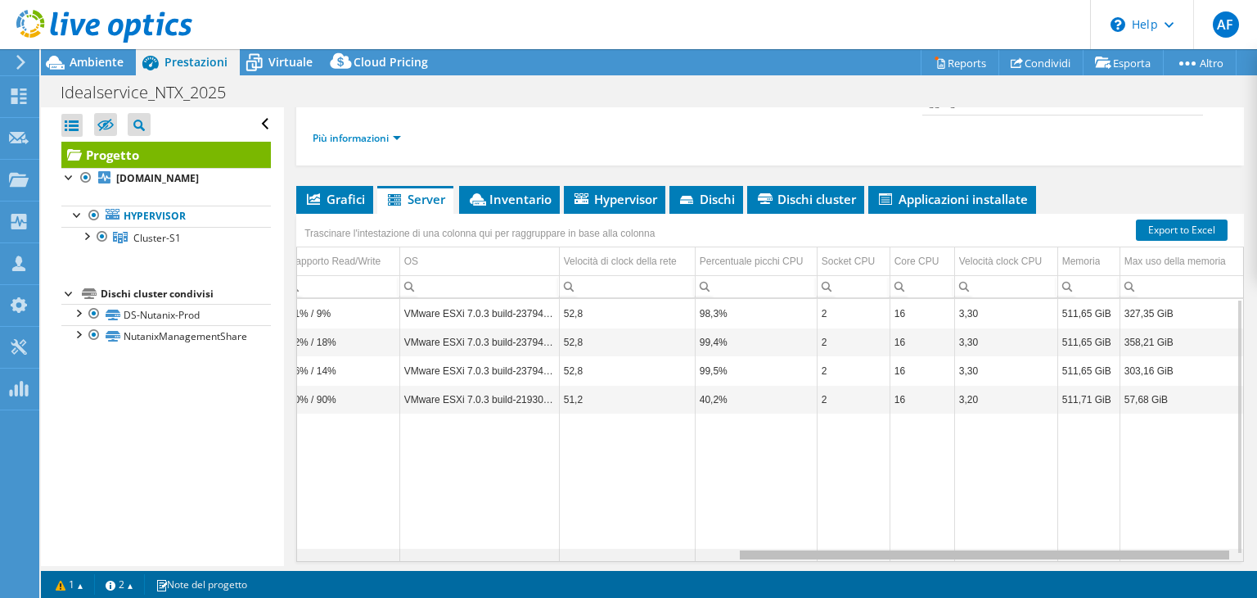
scroll to position [0, 798]
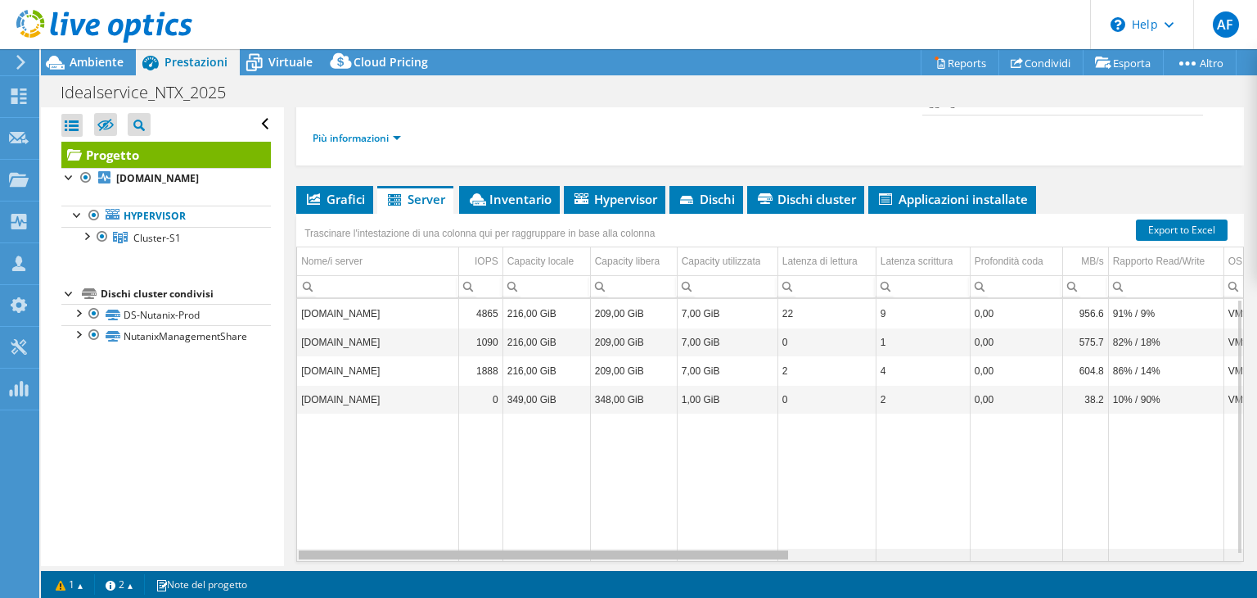
drag, startPoint x: 572, startPoint y: 551, endPoint x: 128, endPoint y: 452, distance: 455.4
click at [269, 514] on body "AF Membro team [PERSON_NAME] [PERSON_NAME][EMAIL_ADDRESS][DOMAIN_NAME] axiansit…" at bounding box center [628, 299] width 1257 height 598
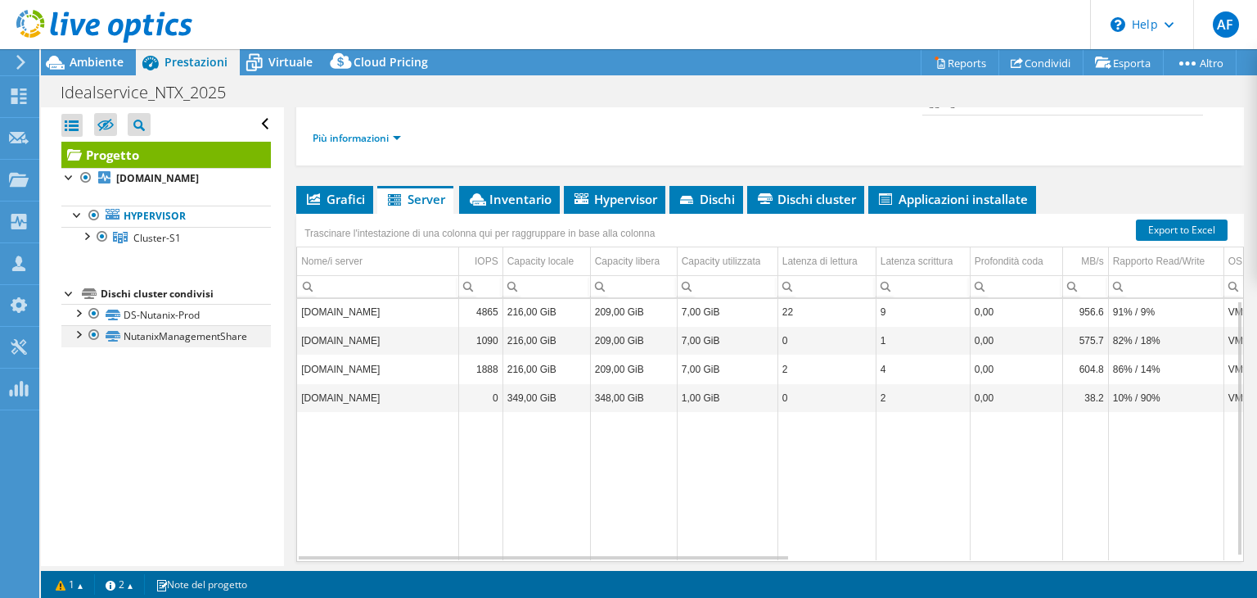
click at [76, 341] on div at bounding box center [78, 333] width 16 height 16
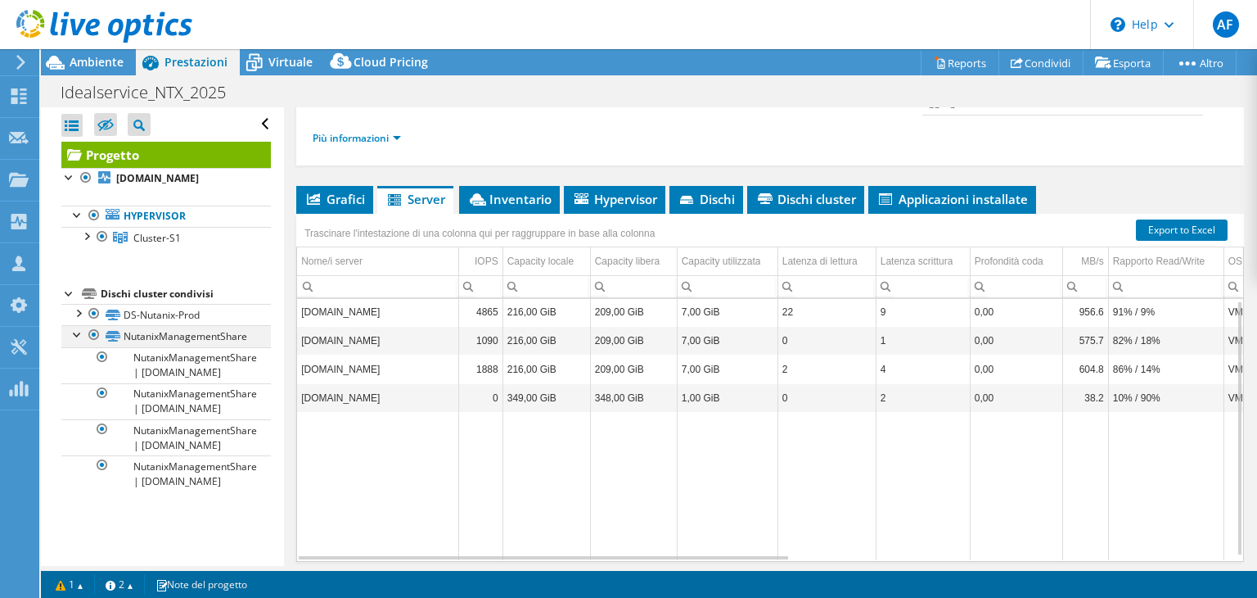
click at [76, 341] on div at bounding box center [78, 333] width 16 height 16
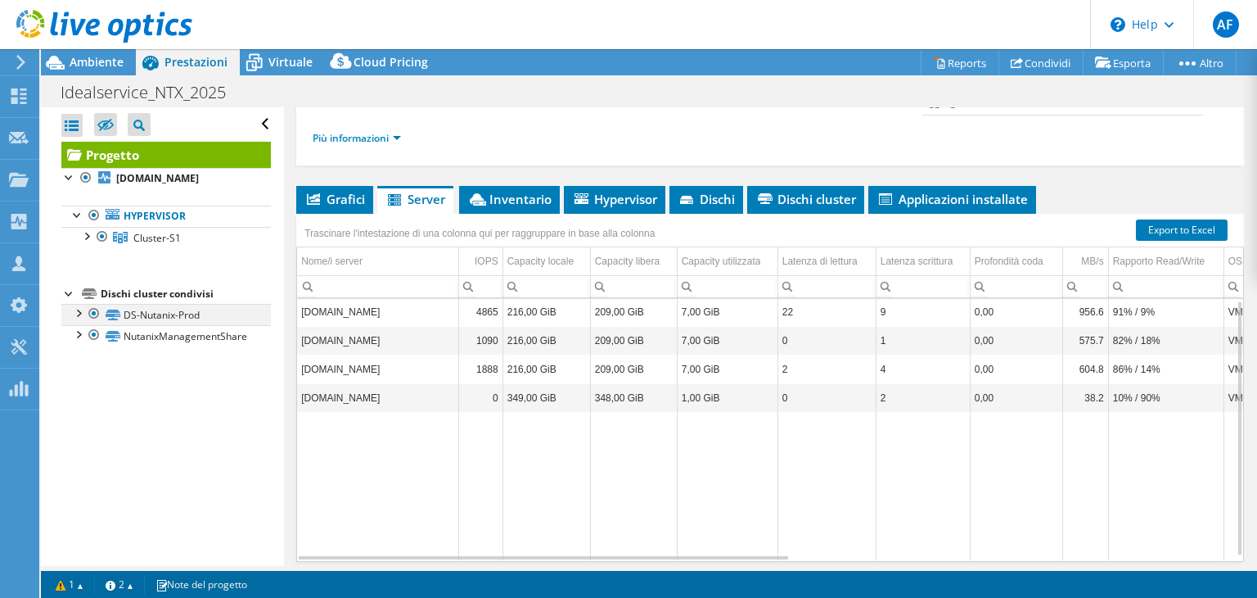
click at [76, 320] on div at bounding box center [78, 312] width 16 height 16
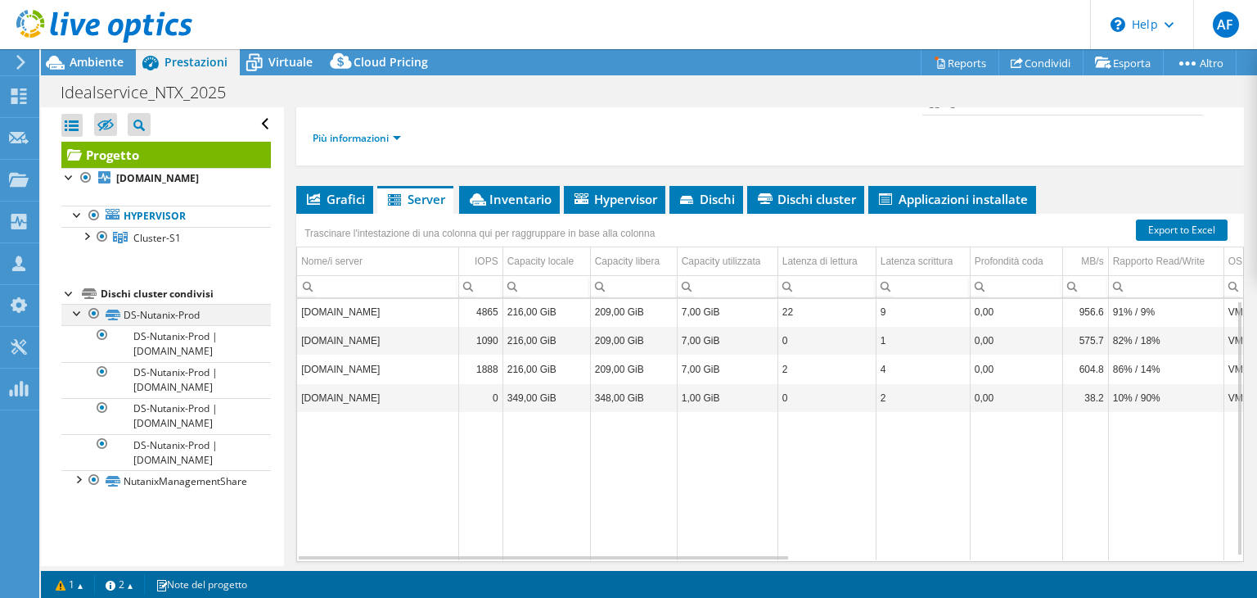
click at [76, 320] on div at bounding box center [78, 312] width 16 height 16
